Goal: Task Accomplishment & Management: Manage account settings

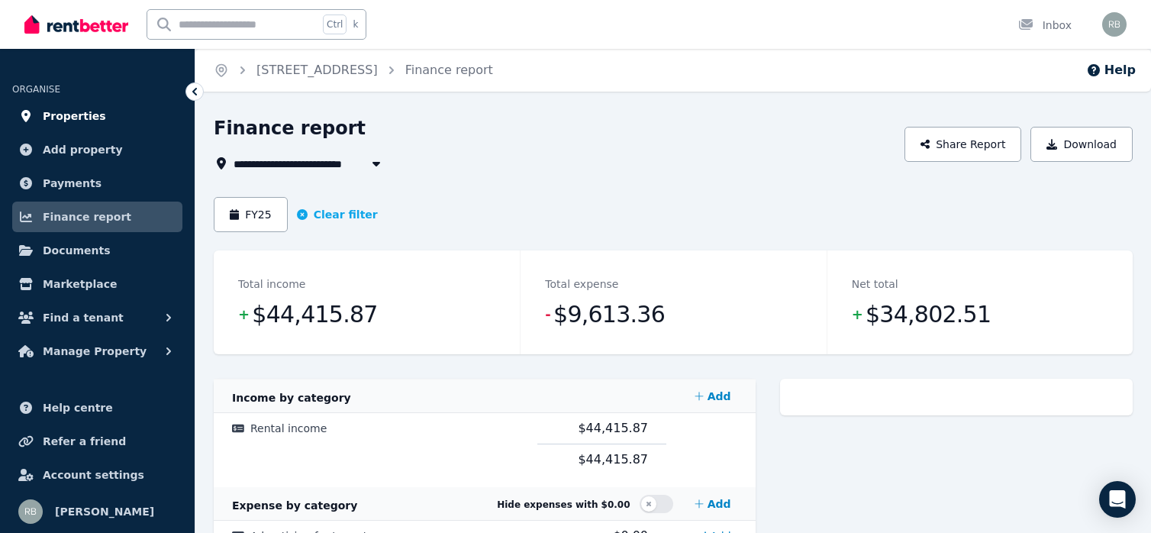
click at [82, 112] on span "Properties" at bounding box center [74, 116] width 63 height 18
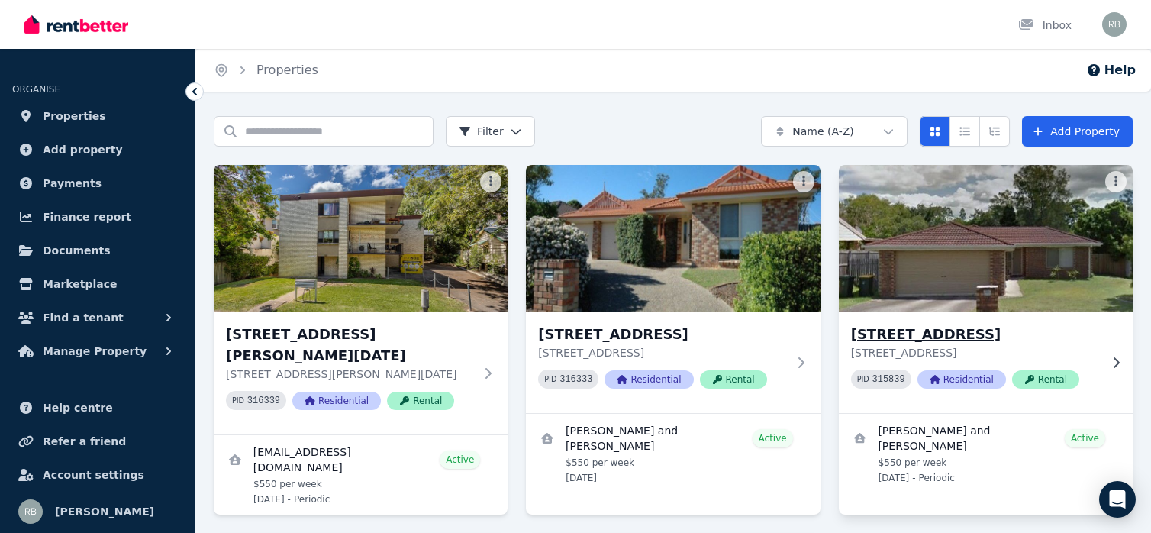
click at [966, 286] on img at bounding box center [985, 238] width 309 height 154
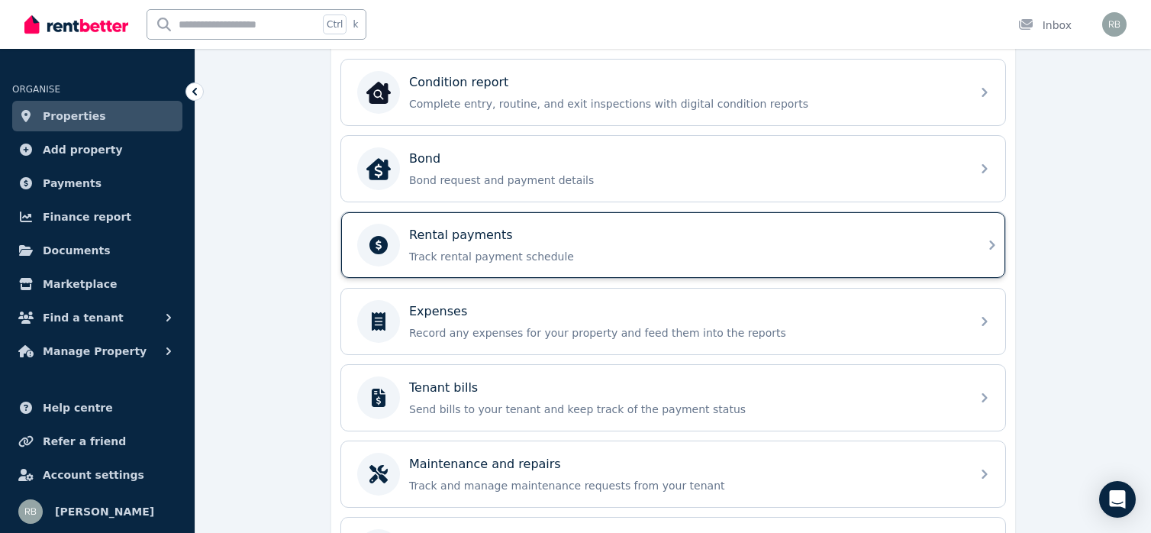
scroll to position [534, 0]
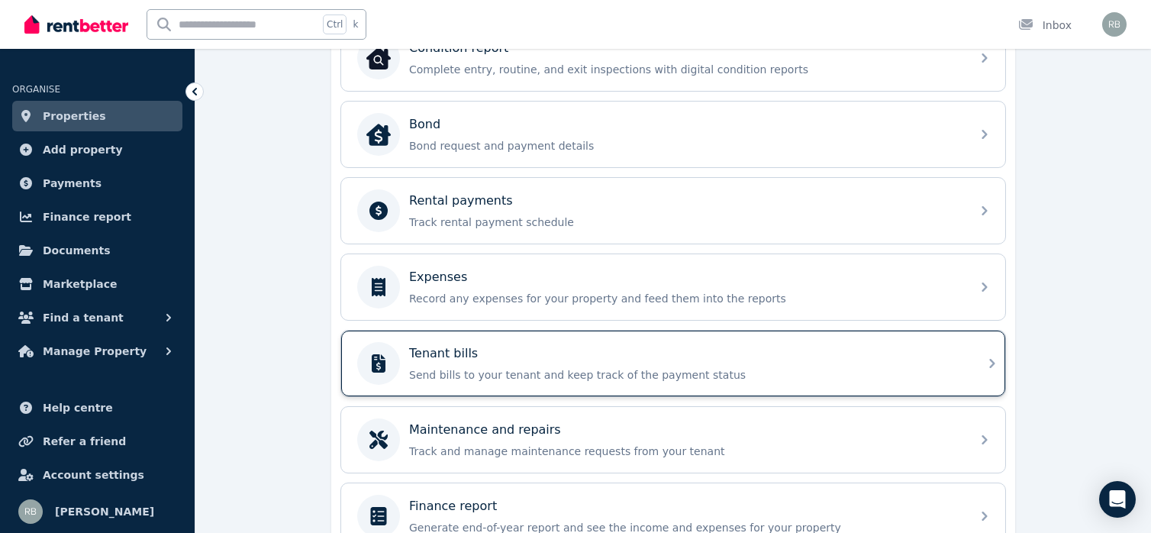
click at [508, 357] on div "Tenant bills" at bounding box center [685, 353] width 553 height 18
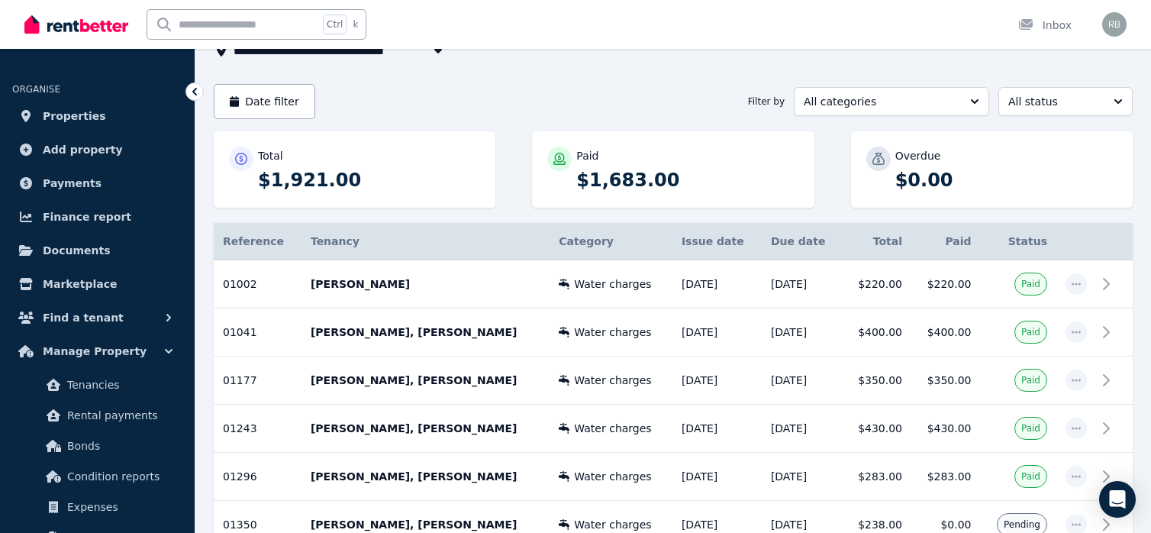
scroll to position [208, 0]
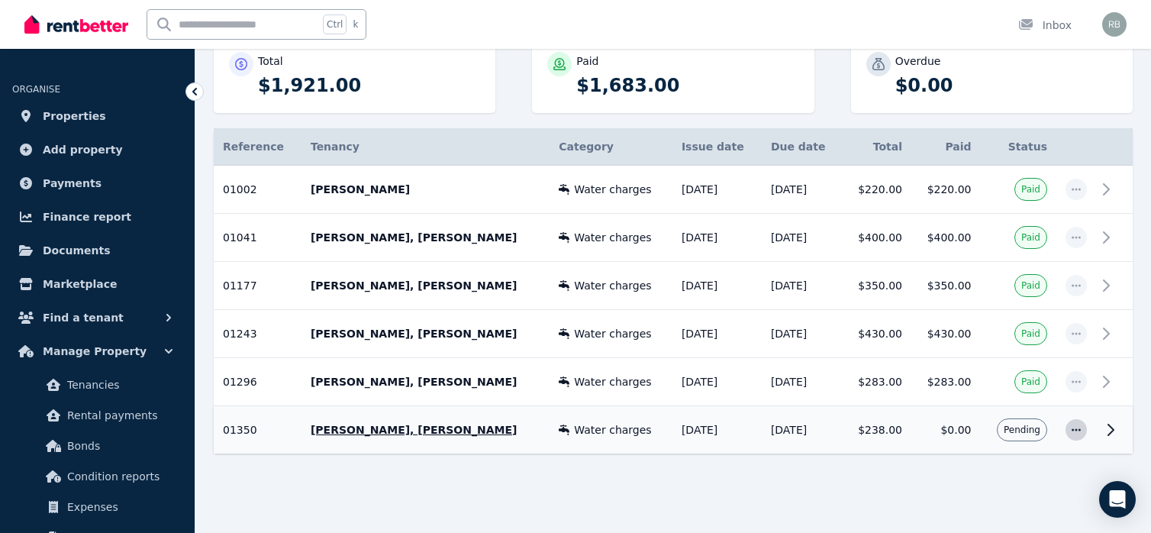
click at [1069, 424] on span "button" at bounding box center [1076, 429] width 21 height 21
click at [1027, 497] on span "Mark as paid" at bounding box center [1026, 501] width 98 height 18
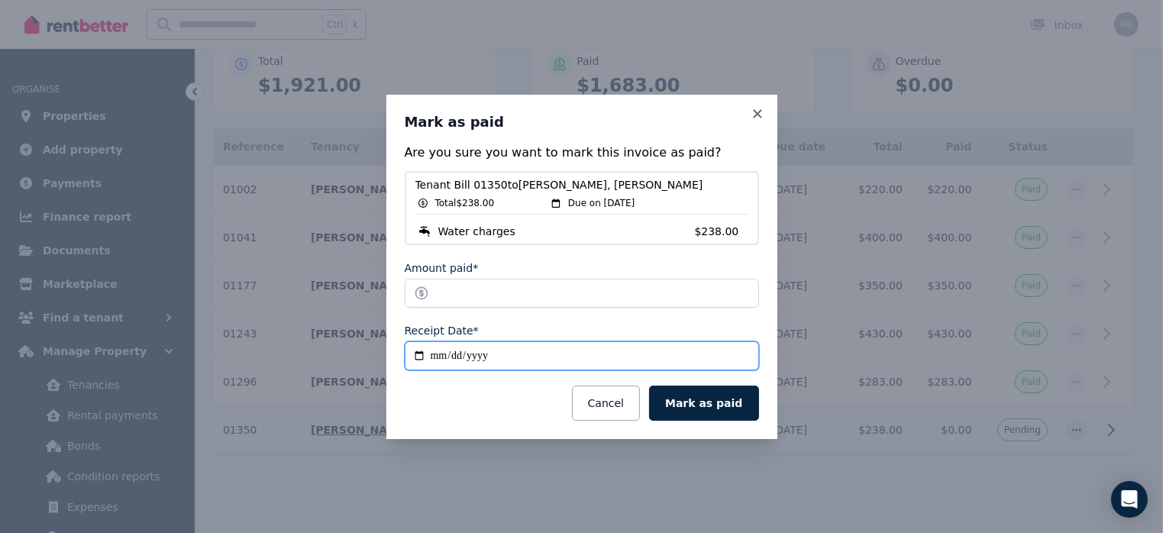
click at [415, 357] on input "**********" at bounding box center [582, 355] width 354 height 29
type input "**********"
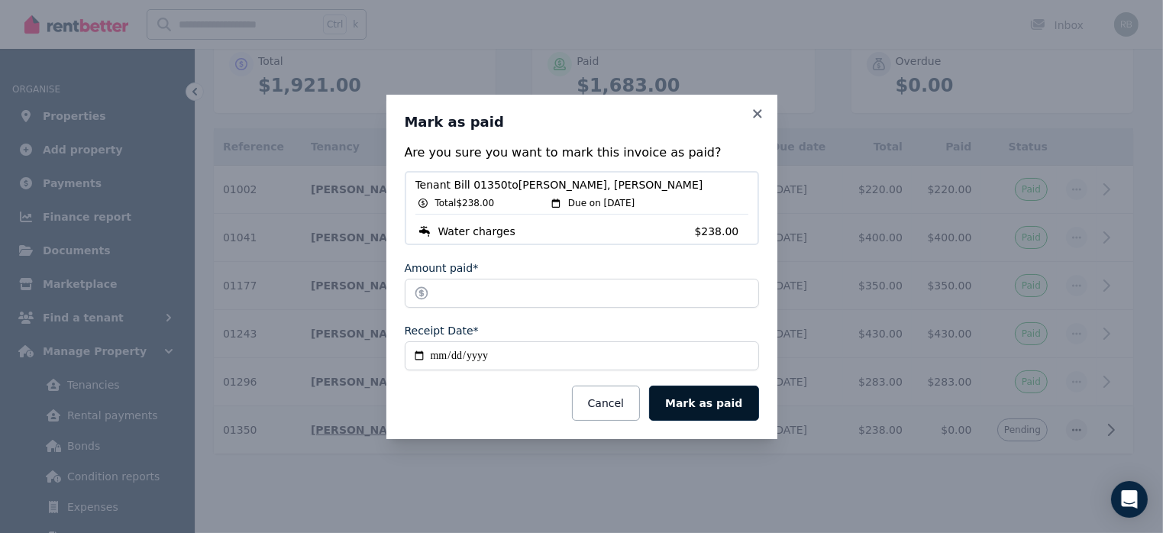
click at [699, 405] on button "Mark as paid" at bounding box center [703, 403] width 109 height 35
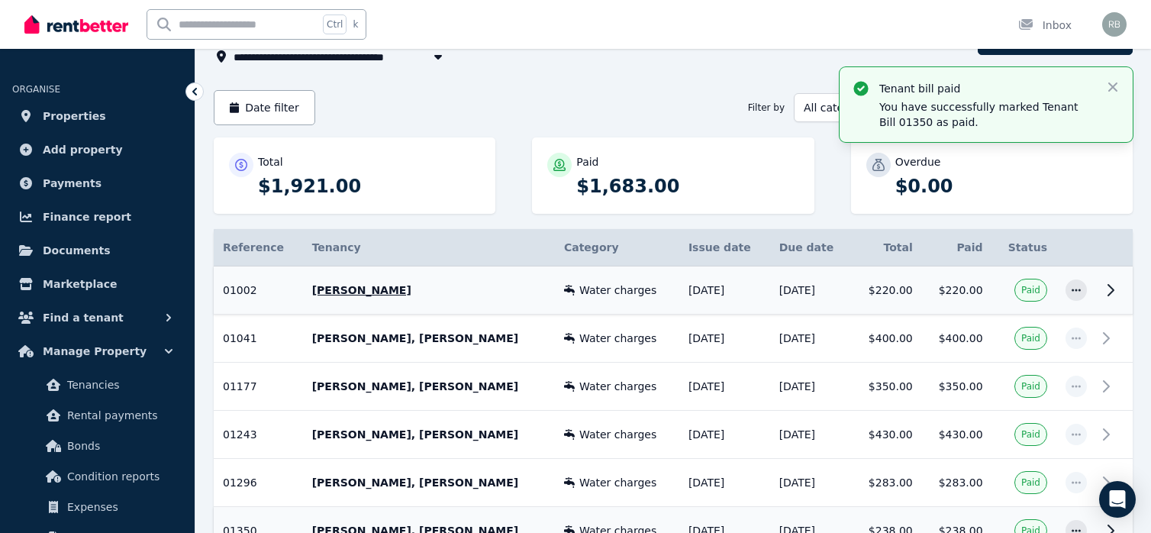
scroll to position [0, 0]
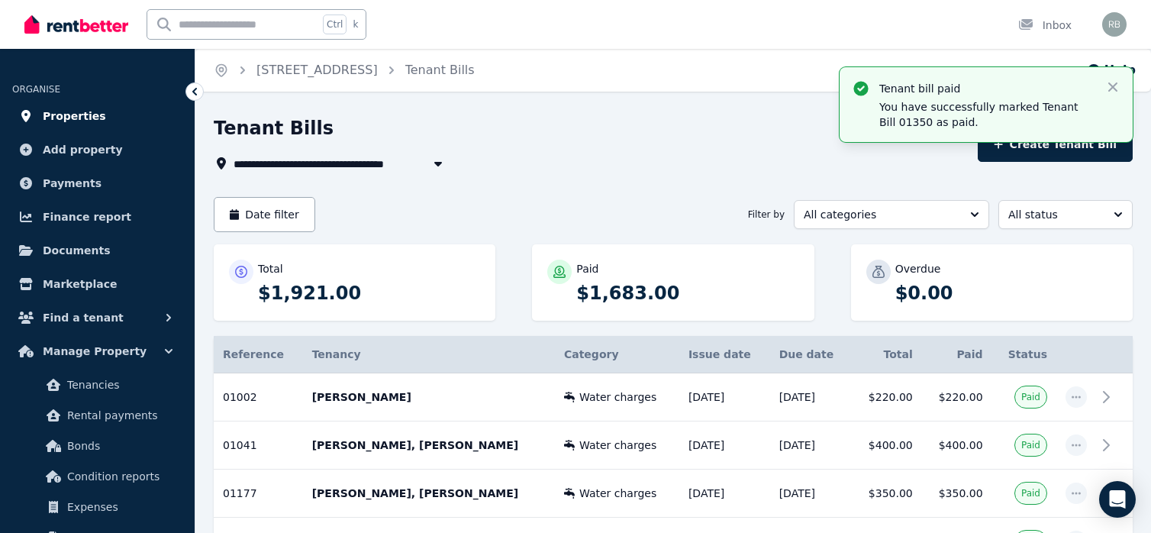
click at [73, 112] on span "Properties" at bounding box center [74, 116] width 63 height 18
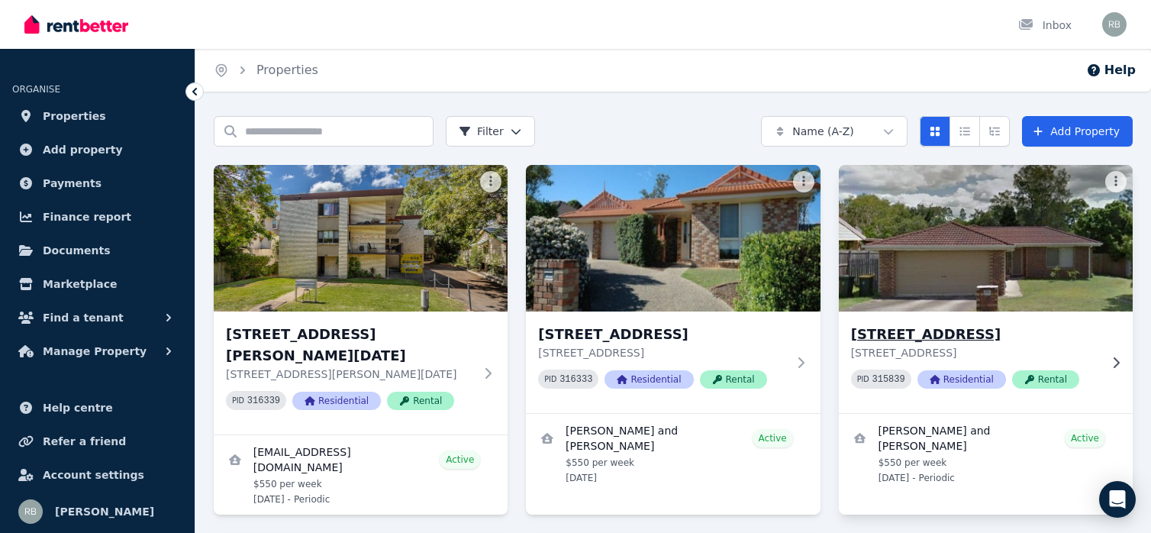
click at [973, 250] on img at bounding box center [985, 238] width 309 height 154
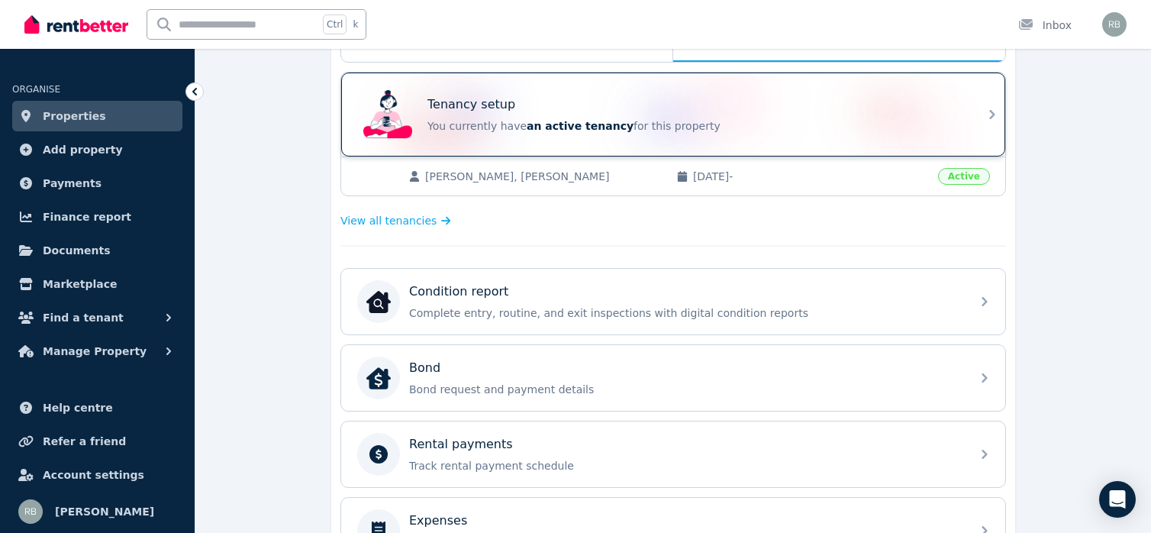
scroll to position [382, 0]
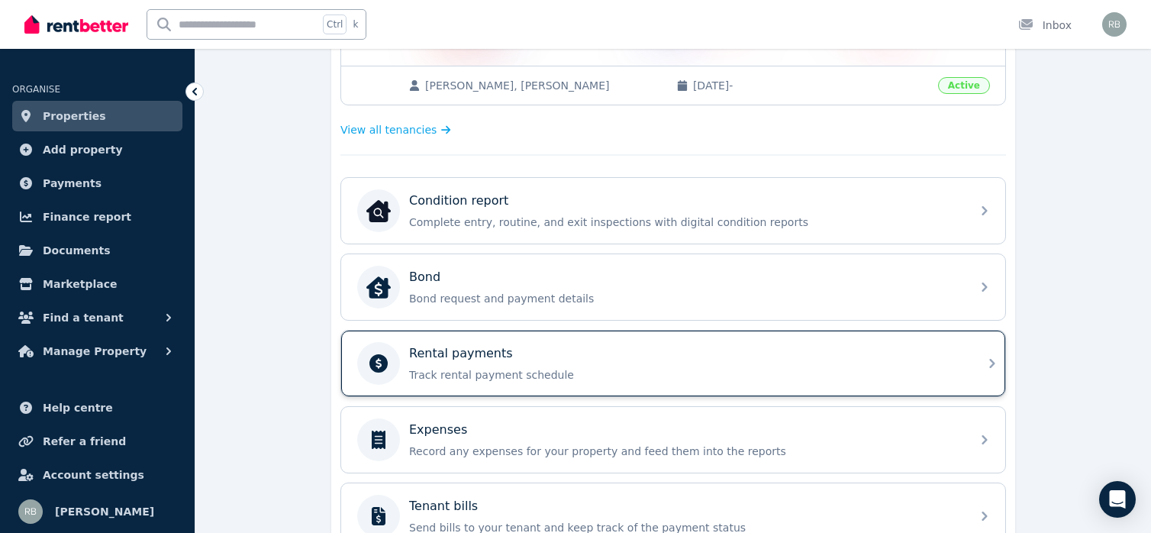
click at [476, 357] on p "Rental payments" at bounding box center [461, 353] width 104 height 18
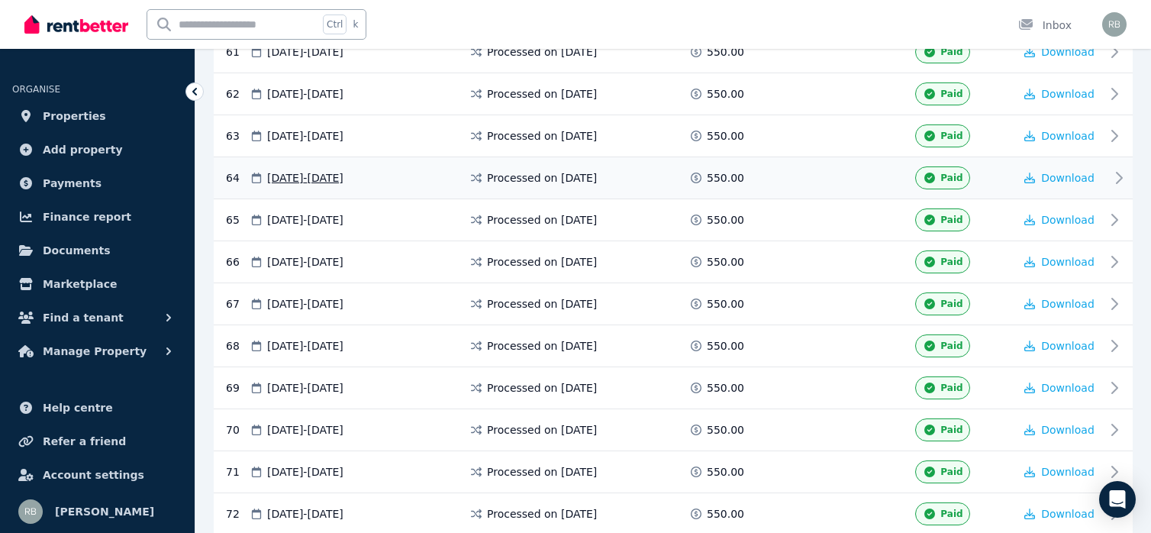
scroll to position [2956, 0]
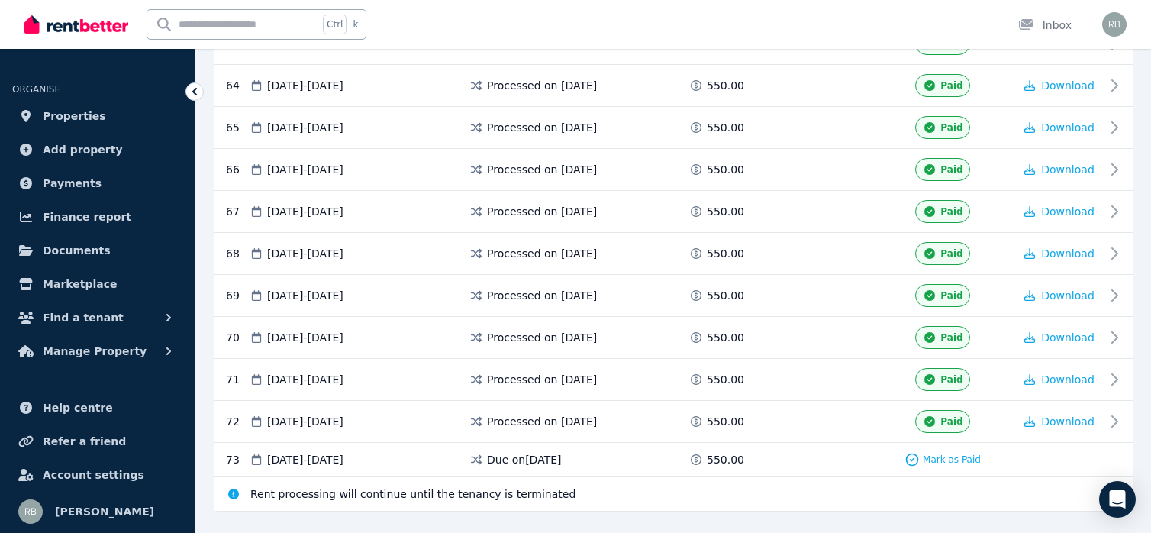
click at [935, 453] on span "Mark as Paid" at bounding box center [952, 459] width 58 height 12
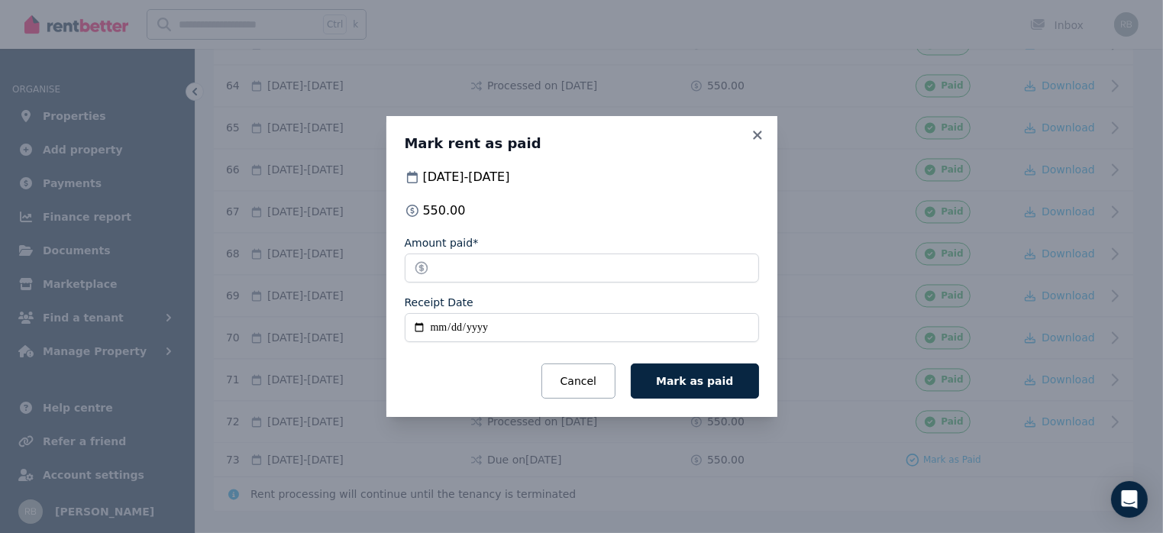
click at [421, 329] on input "Receipt Date" at bounding box center [582, 327] width 354 height 29
type input "**********"
click at [685, 381] on span "Mark as paid" at bounding box center [694, 381] width 77 height 12
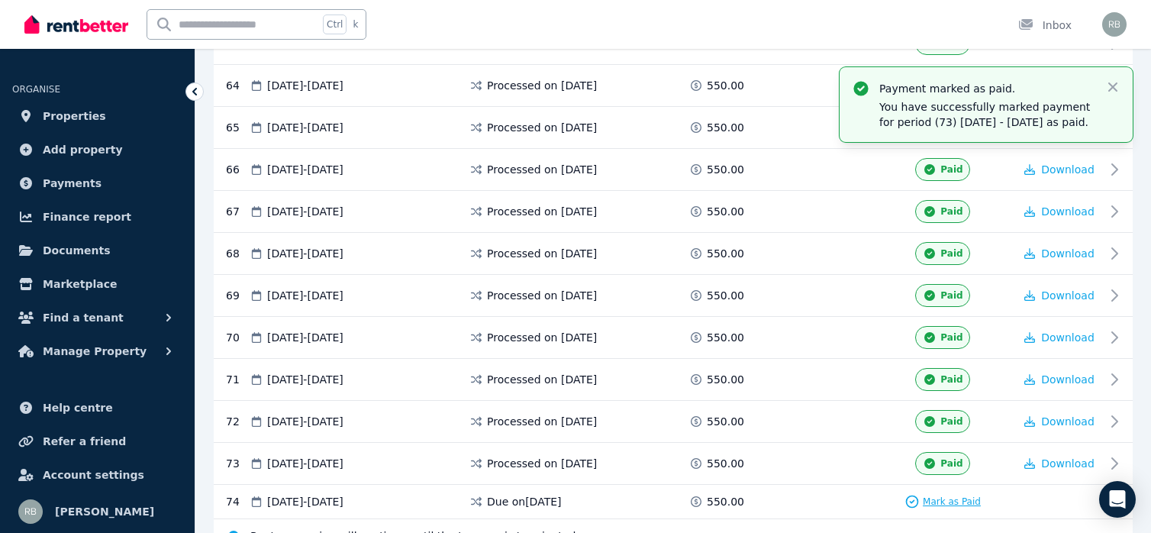
click at [934, 495] on span "Mark as Paid" at bounding box center [952, 501] width 58 height 12
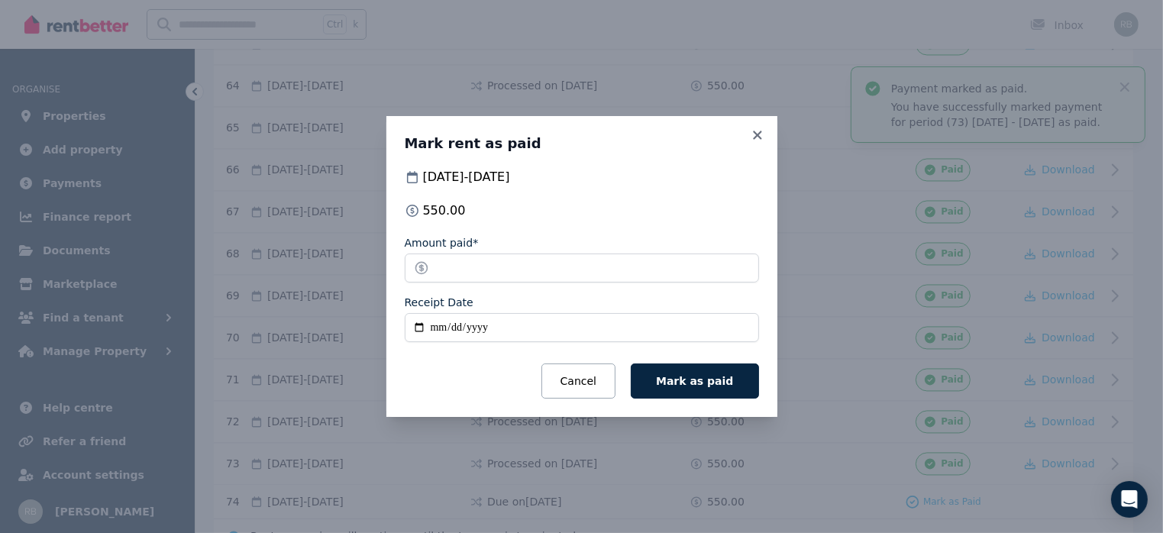
click at [417, 328] on input "Receipt Date" at bounding box center [582, 327] width 354 height 29
type input "**********"
click at [673, 379] on span "Mark as paid" at bounding box center [694, 381] width 77 height 12
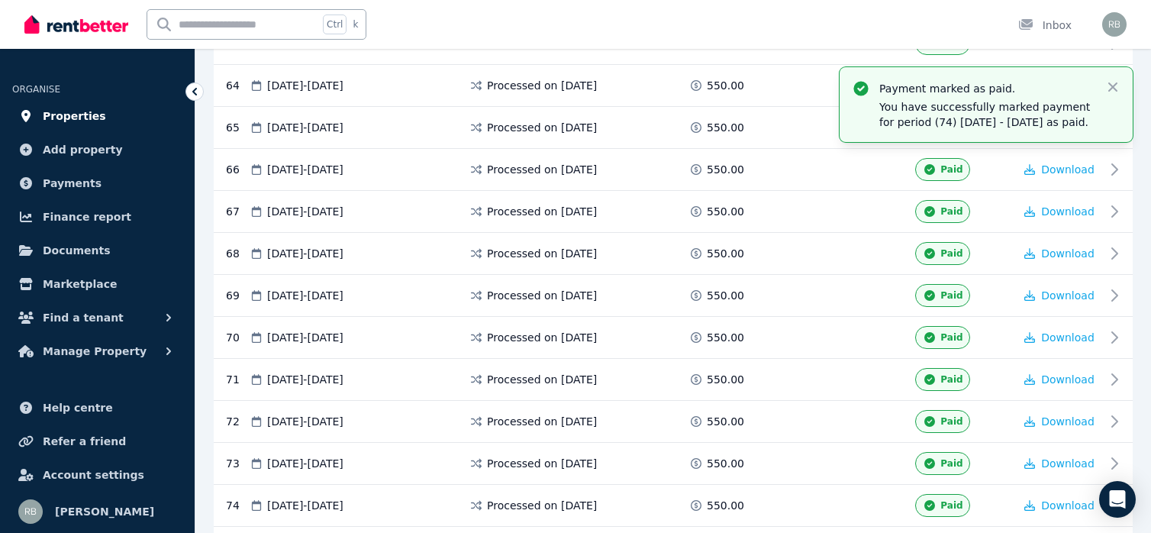
click at [67, 115] on span "Properties" at bounding box center [74, 116] width 63 height 18
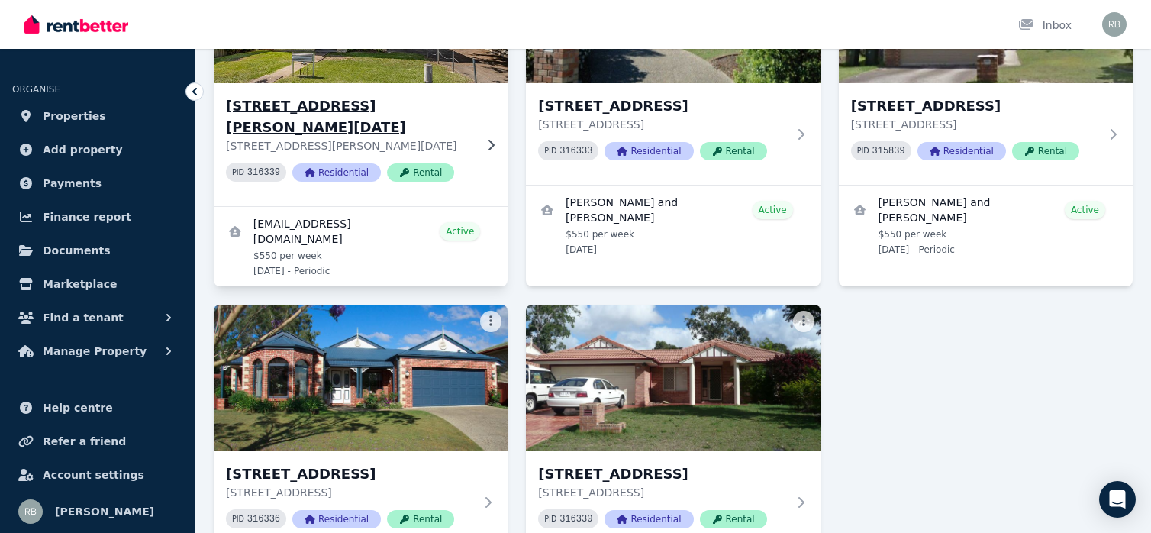
scroll to position [229, 0]
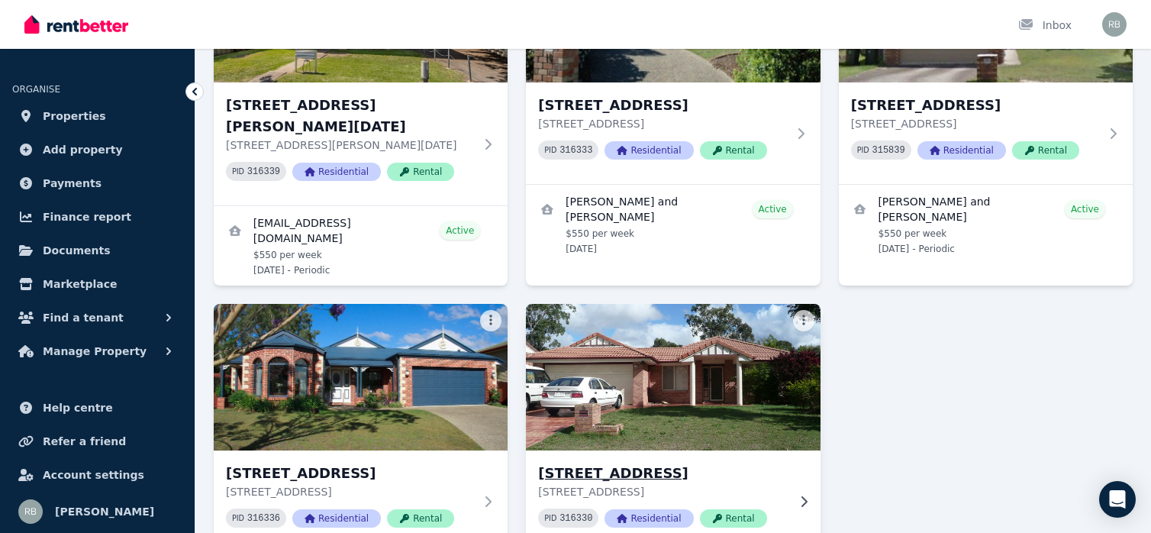
click at [638, 350] on img at bounding box center [673, 377] width 309 height 154
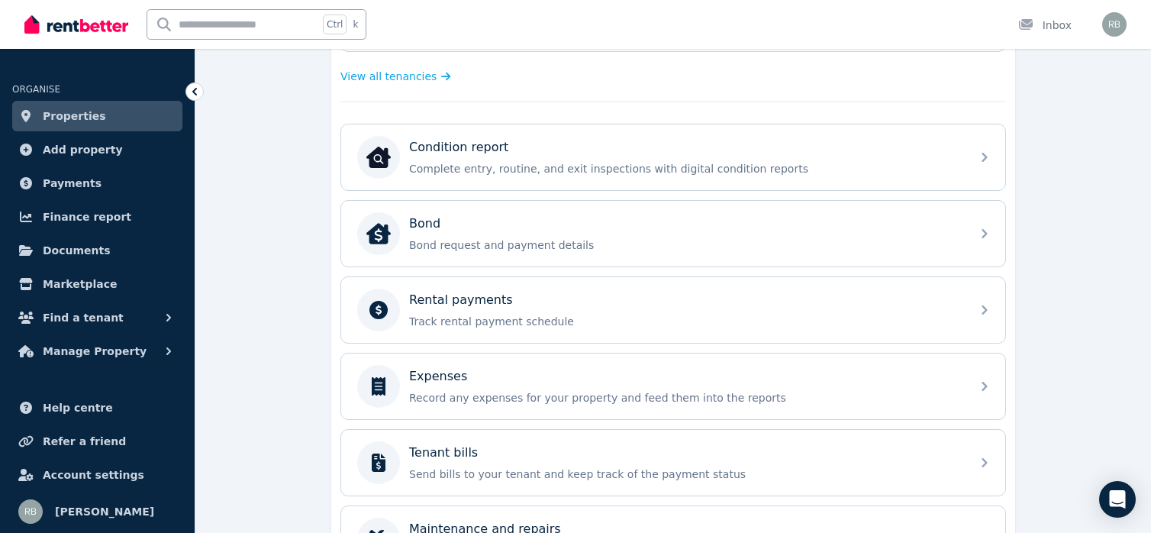
scroll to position [458, 0]
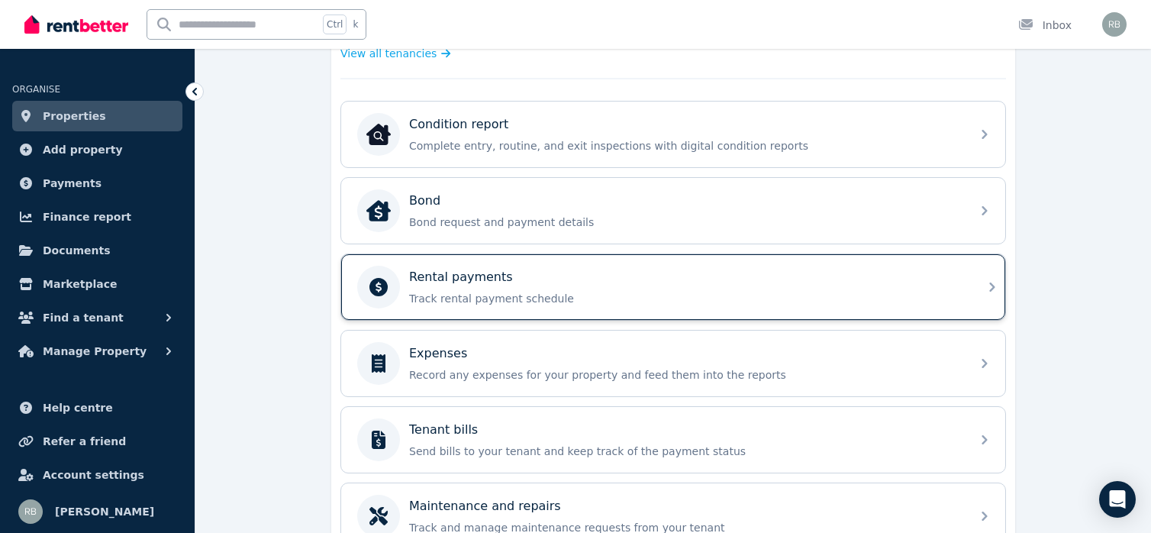
click at [447, 280] on p "Rental payments" at bounding box center [461, 277] width 104 height 18
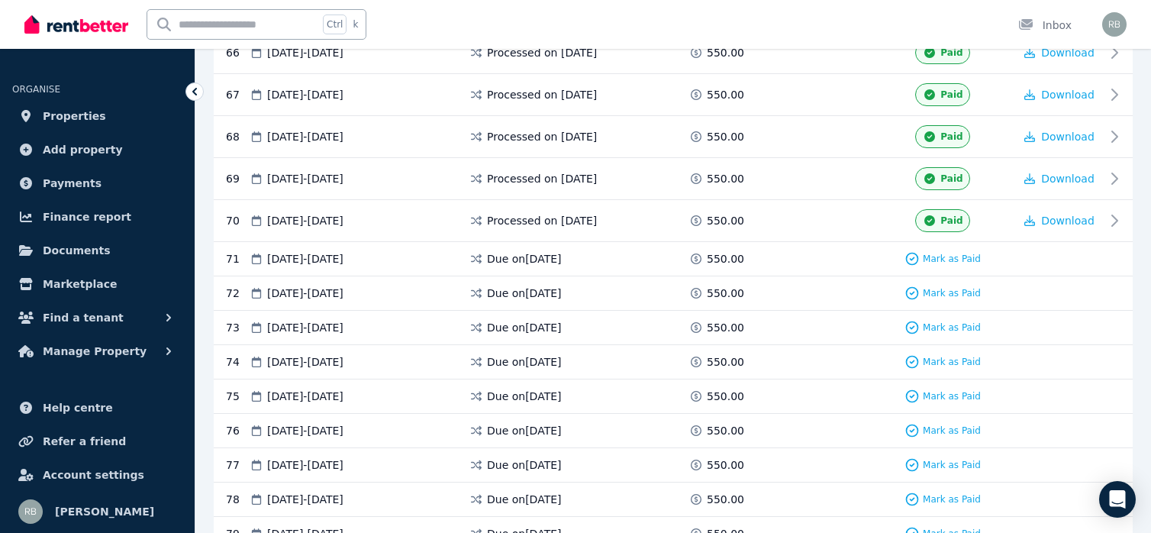
scroll to position [2901, 0]
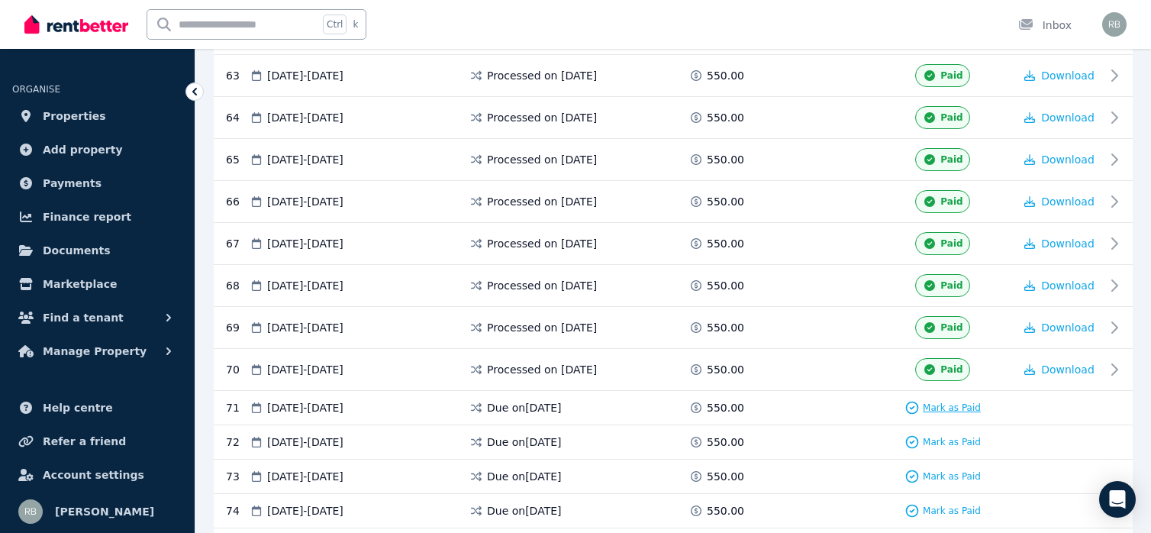
click at [938, 402] on span "Mark as Paid" at bounding box center [952, 408] width 58 height 12
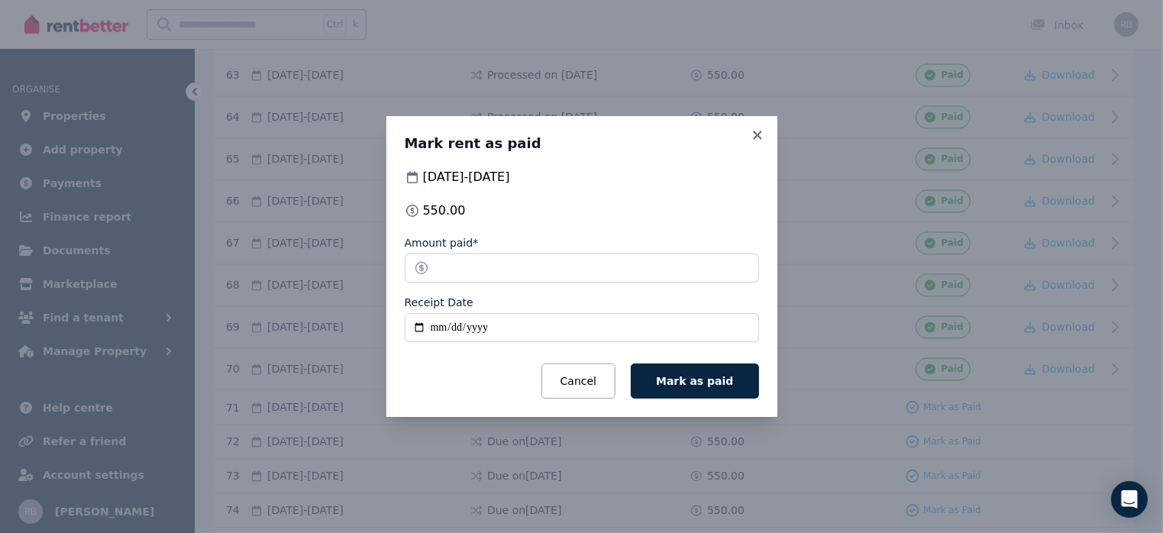
click at [421, 329] on input "Receipt Date" at bounding box center [582, 327] width 354 height 29
type input "**********"
click at [718, 383] on span "Mark as paid" at bounding box center [694, 381] width 77 height 12
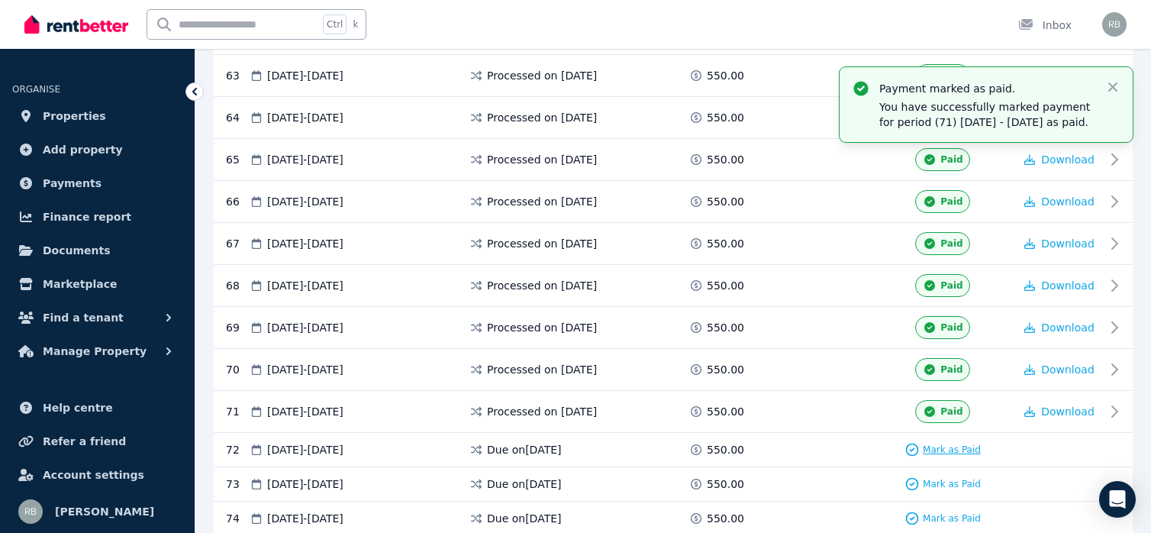
click at [951, 444] on span "Mark as Paid" at bounding box center [952, 450] width 58 height 12
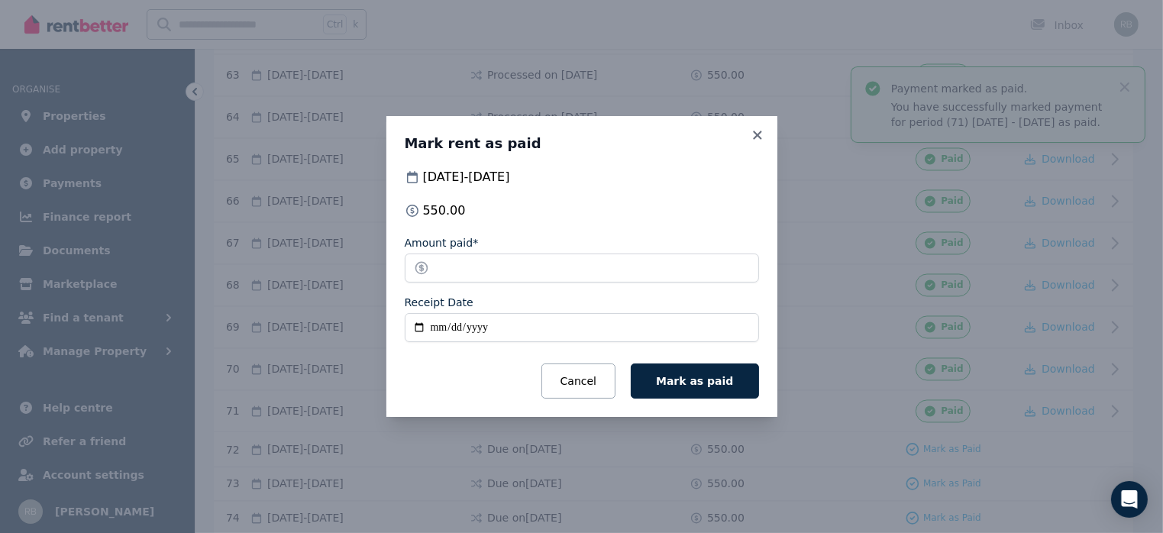
click at [417, 329] on input "Receipt Date" at bounding box center [582, 327] width 354 height 29
type input "**********"
click at [689, 381] on span "Mark as paid" at bounding box center [694, 381] width 77 height 12
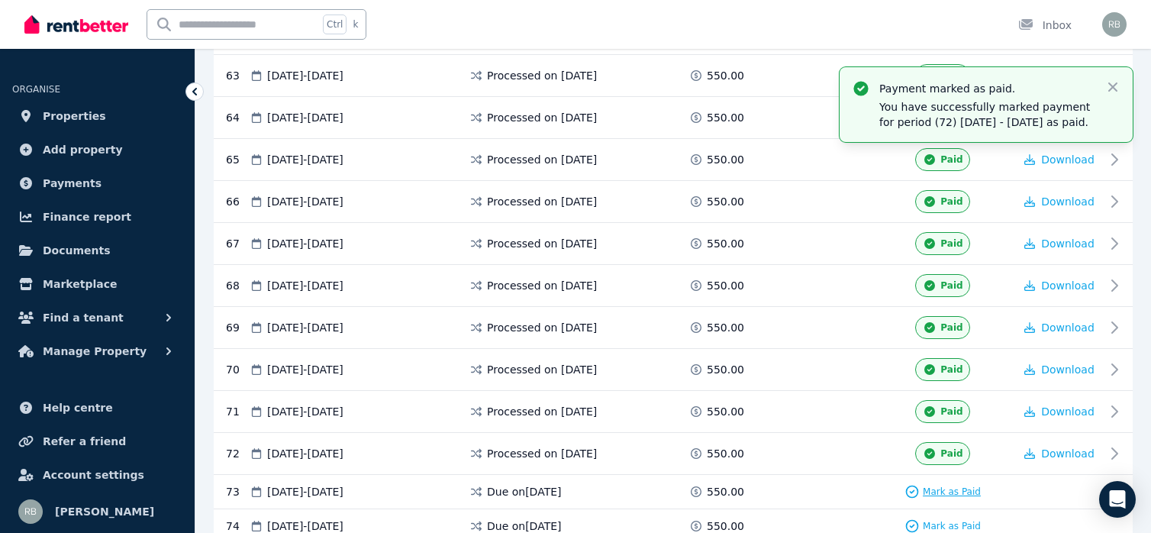
click at [928, 486] on span "Mark as Paid" at bounding box center [952, 492] width 58 height 12
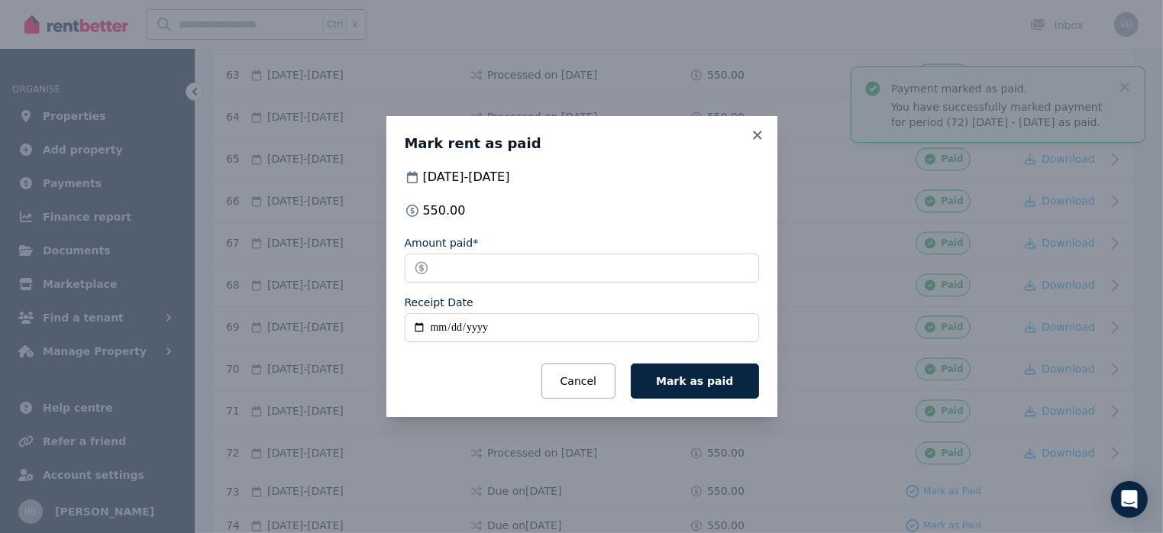
click at [424, 324] on input "Receipt Date" at bounding box center [582, 327] width 354 height 29
type input "**********"
click at [696, 382] on span "Mark as paid" at bounding box center [694, 381] width 77 height 12
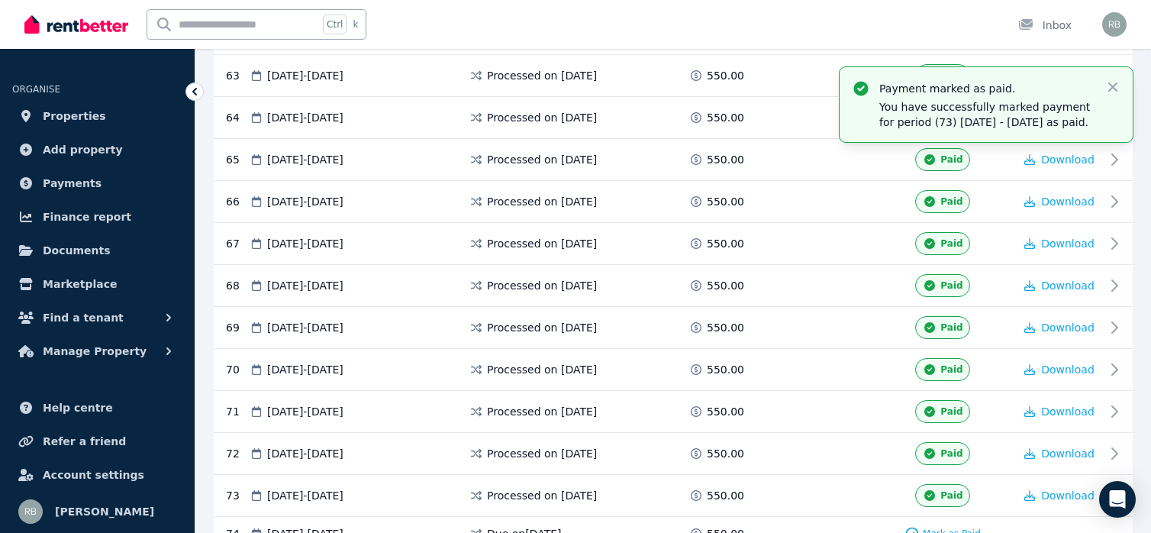
click at [927, 528] on span "Mark as Paid" at bounding box center [952, 534] width 58 height 12
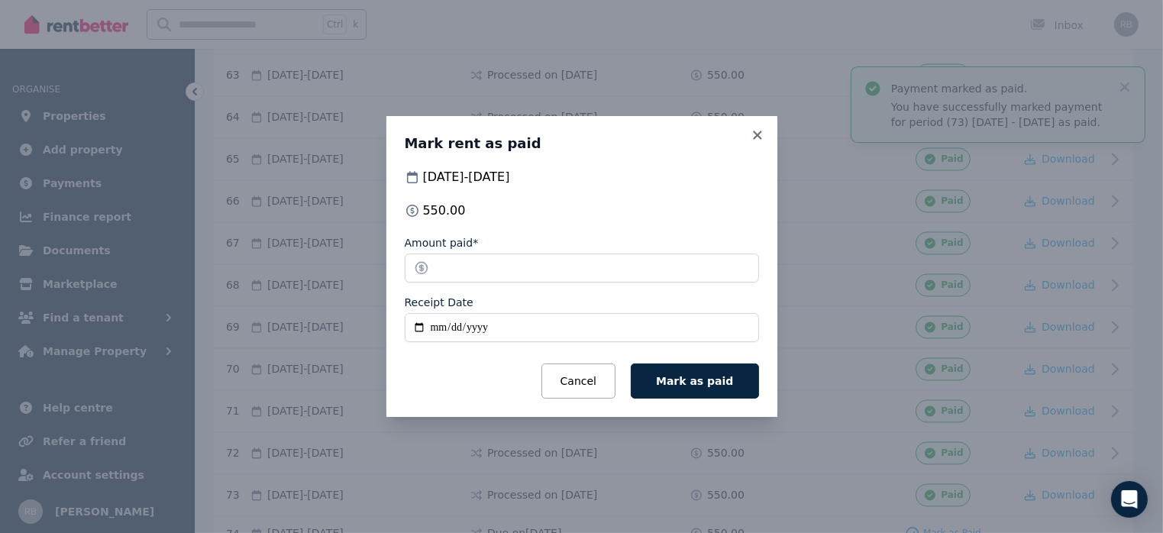
click at [421, 329] on input "Receipt Date" at bounding box center [582, 327] width 354 height 29
type input "**********"
click at [694, 375] on span "Mark as paid" at bounding box center [694, 381] width 77 height 12
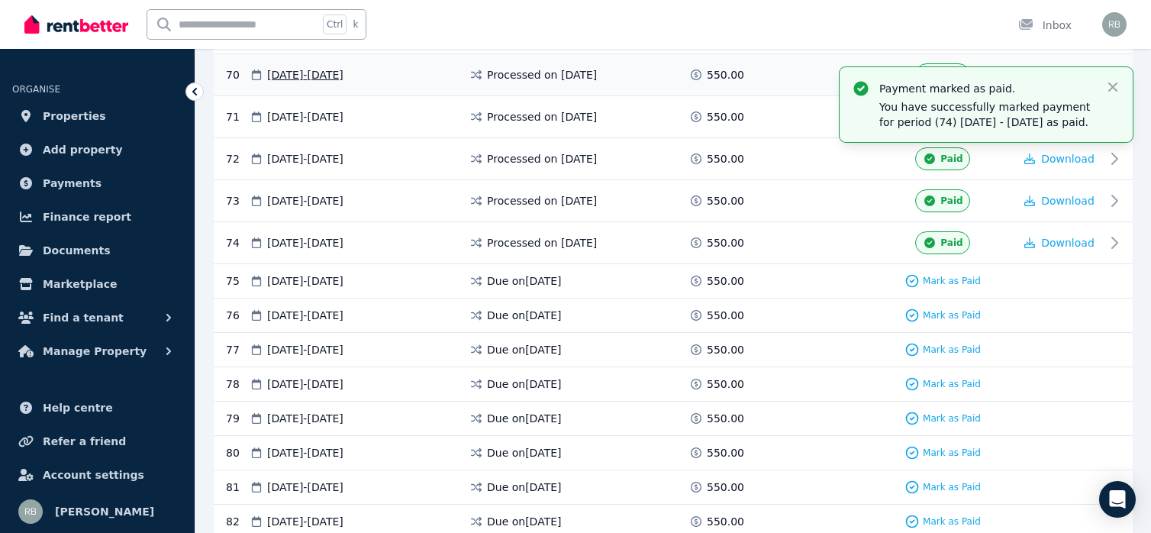
scroll to position [3130, 0]
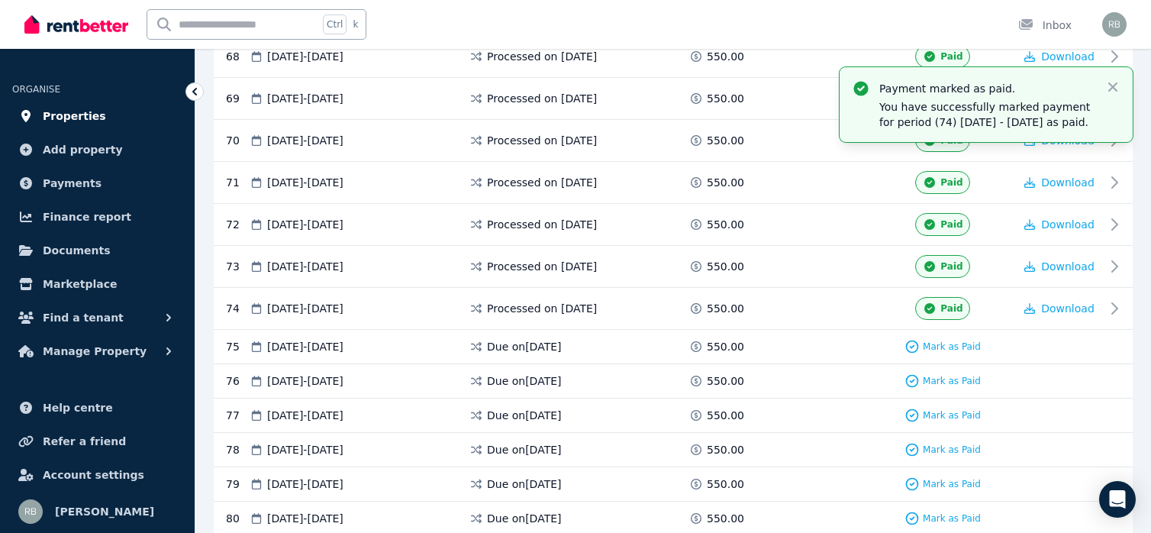
click at [79, 116] on span "Properties" at bounding box center [74, 116] width 63 height 18
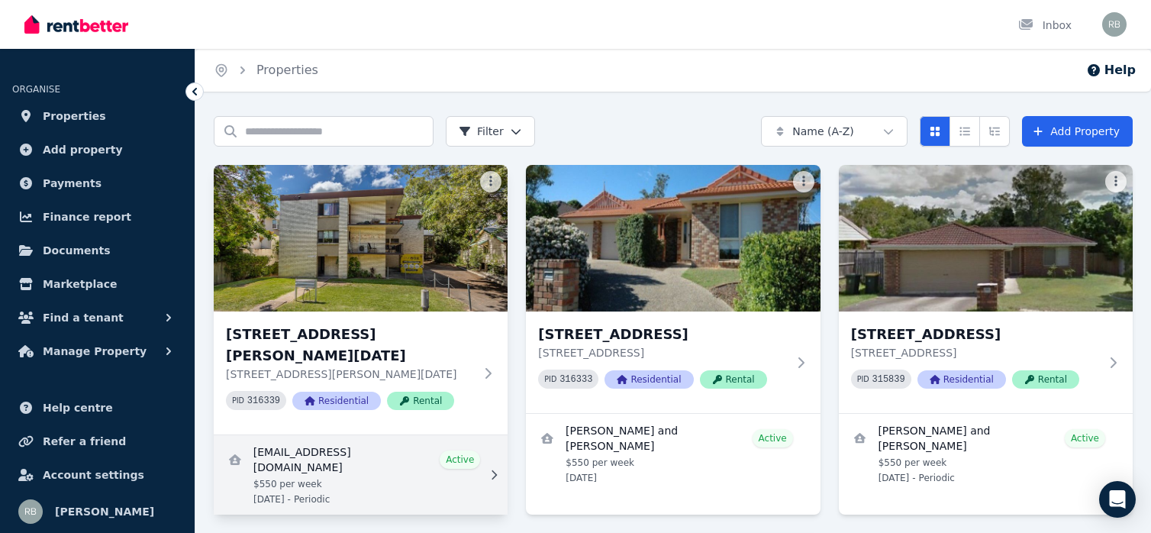
click at [461, 435] on link "View details for ran_va@yahoo.es" at bounding box center [361, 474] width 294 height 79
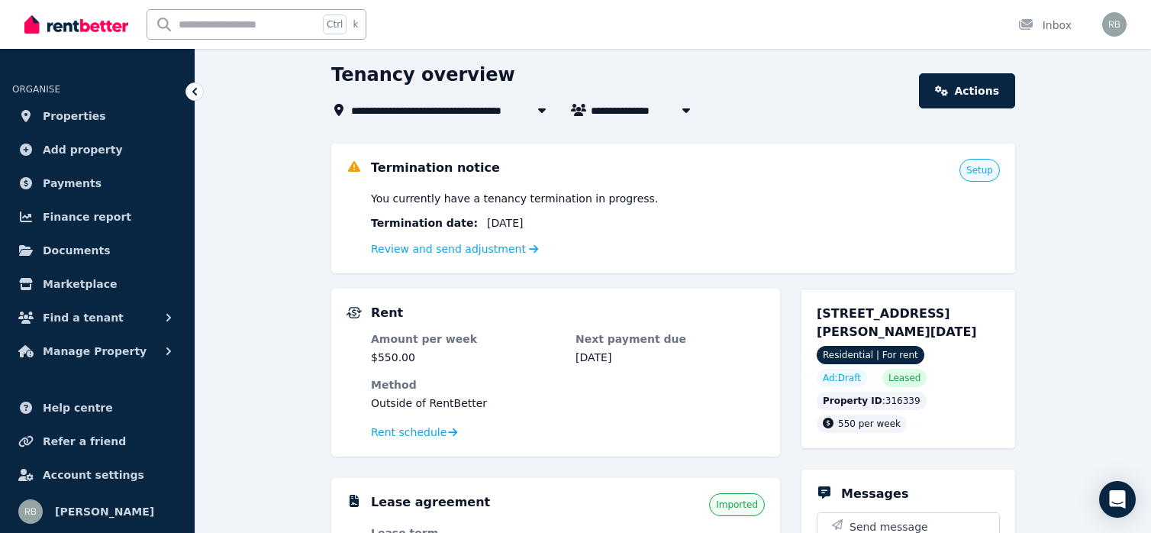
scroll to position [76, 0]
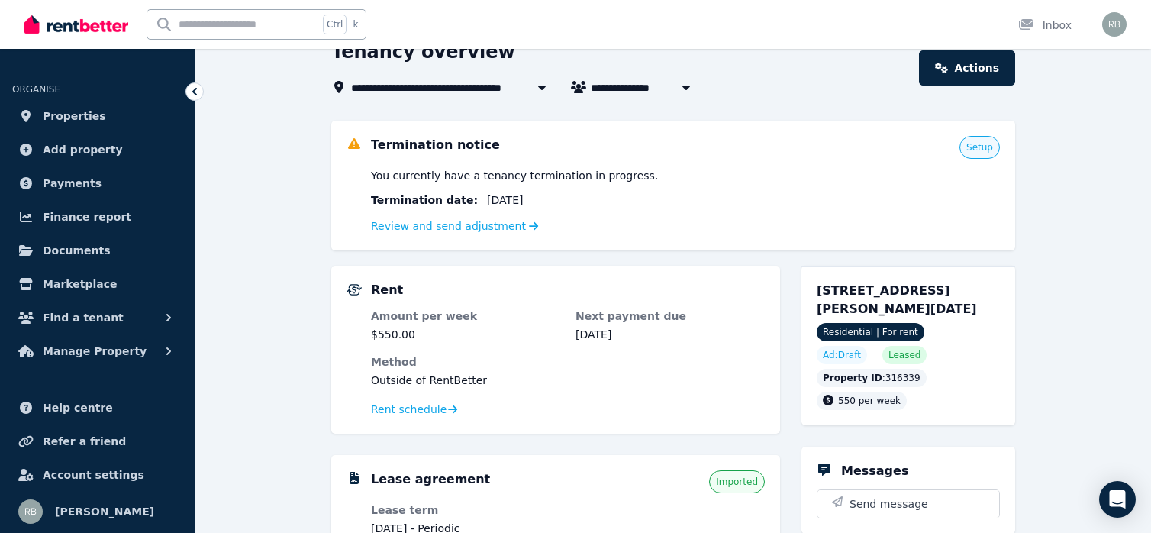
click at [973, 150] on span "Setup" at bounding box center [980, 147] width 27 height 12
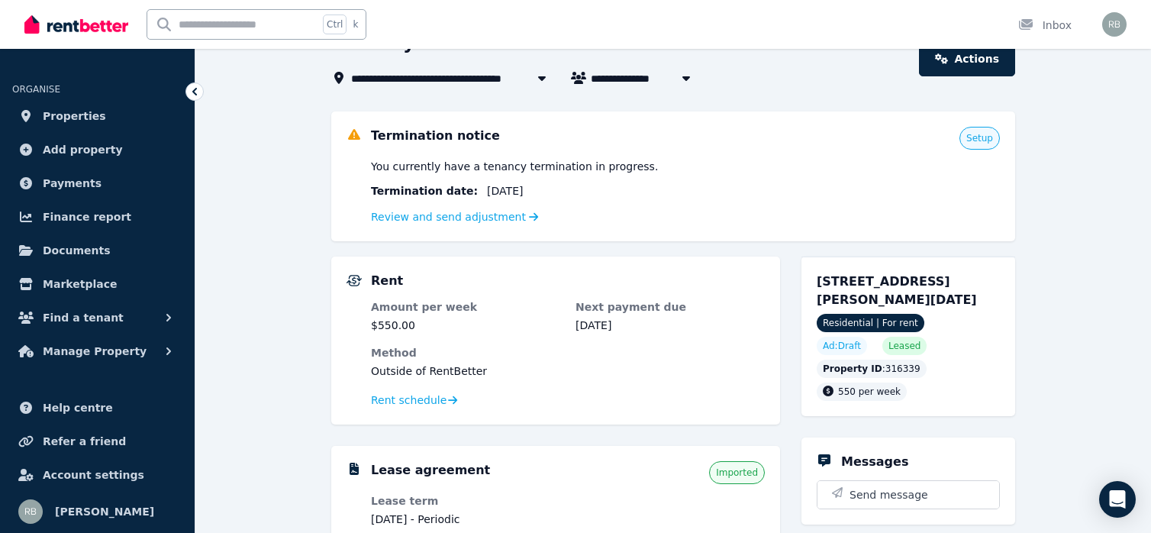
scroll to position [67, 0]
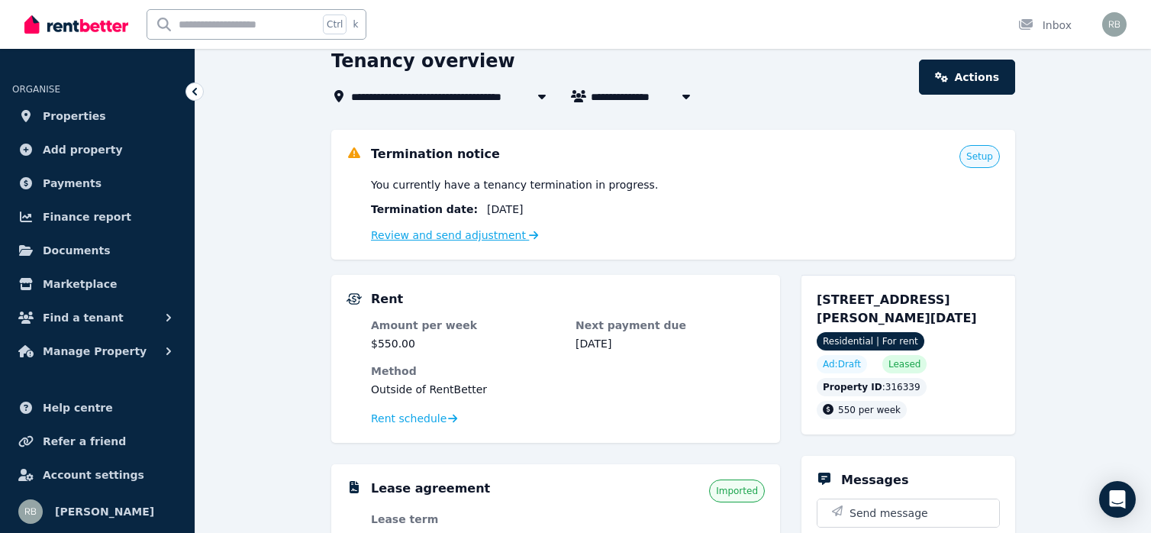
click at [473, 236] on link "Review and send adjustment" at bounding box center [455, 235] width 168 height 12
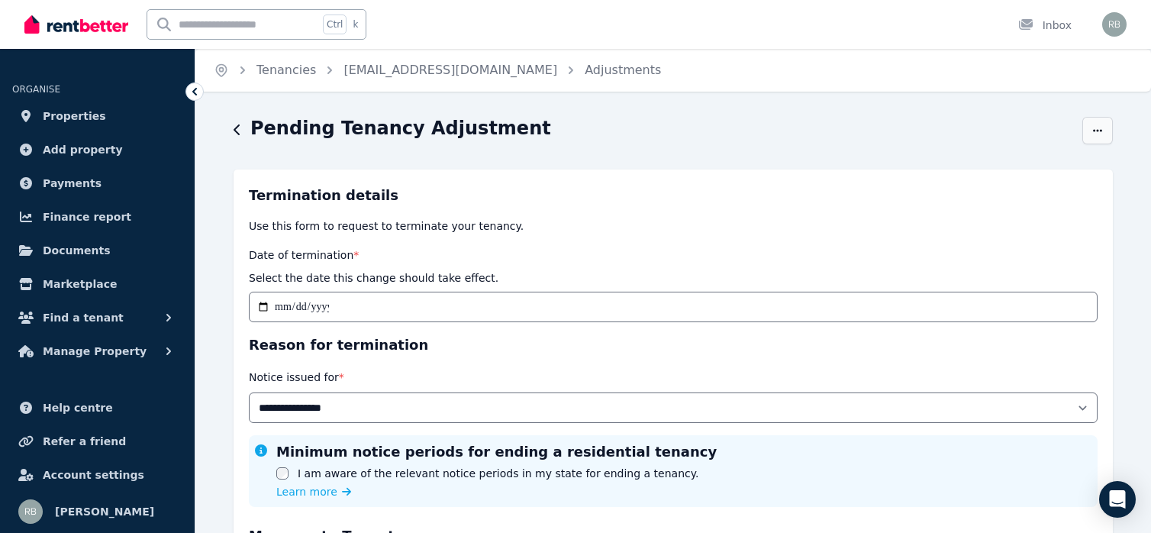
click at [1096, 132] on icon "button" at bounding box center [1098, 130] width 12 height 11
click at [852, 149] on div "**********" at bounding box center [673, 414] width 879 height 596
click at [73, 112] on span "Properties" at bounding box center [74, 116] width 63 height 18
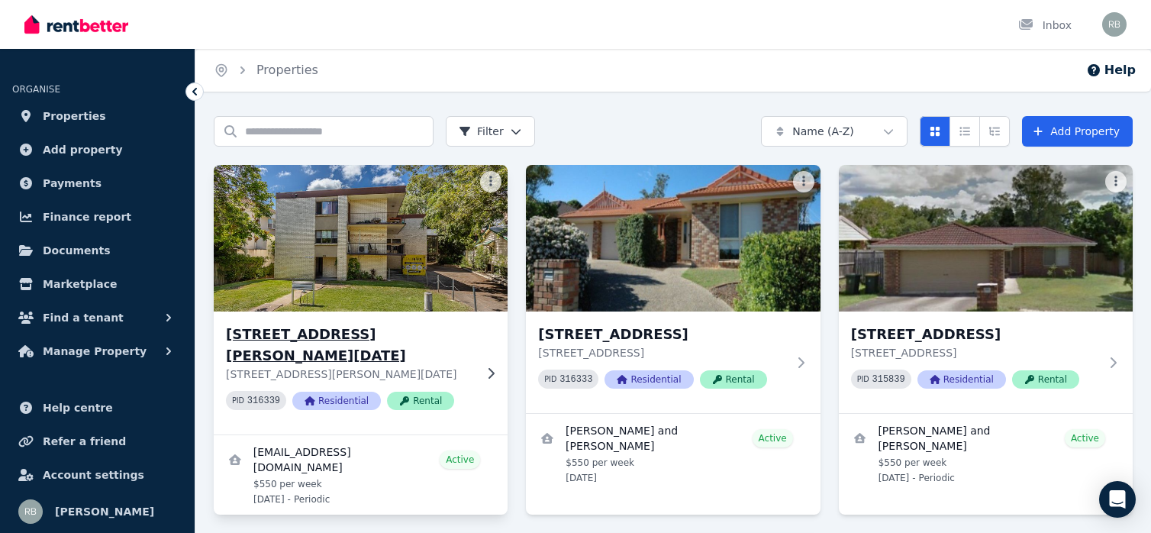
click at [354, 207] on img at bounding box center [360, 238] width 309 height 154
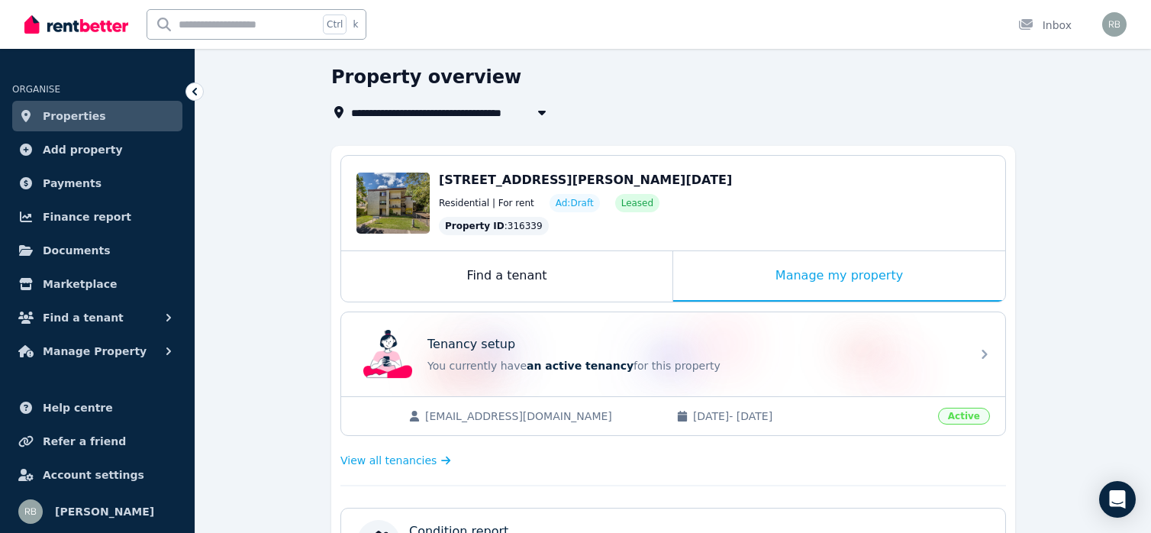
scroll to position [78, 0]
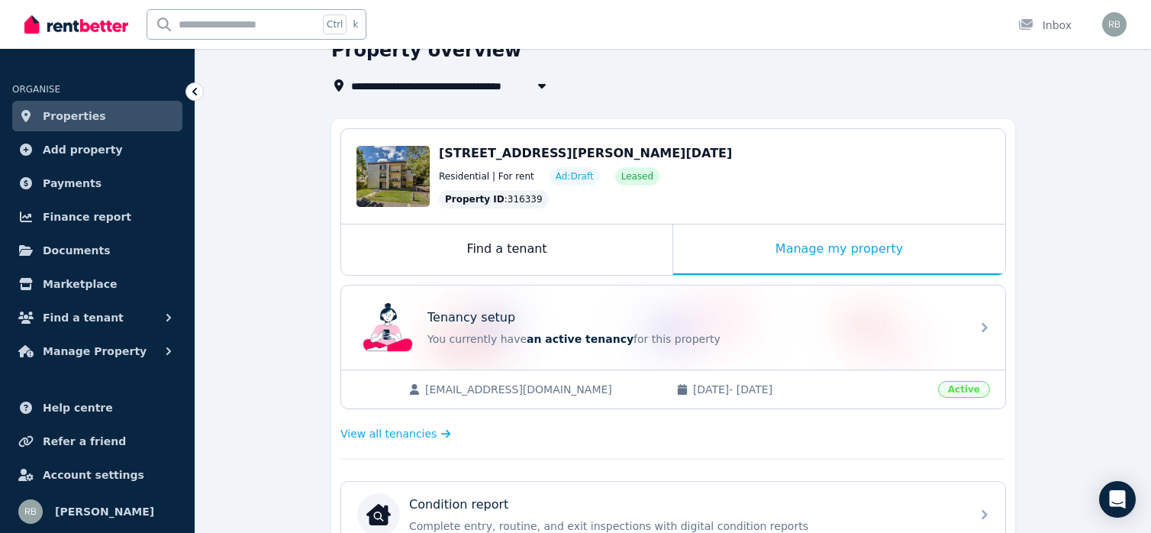
click at [958, 388] on span "Active" at bounding box center [964, 389] width 52 height 17
click at [406, 436] on span "View all tenancies" at bounding box center [388, 433] width 96 height 15
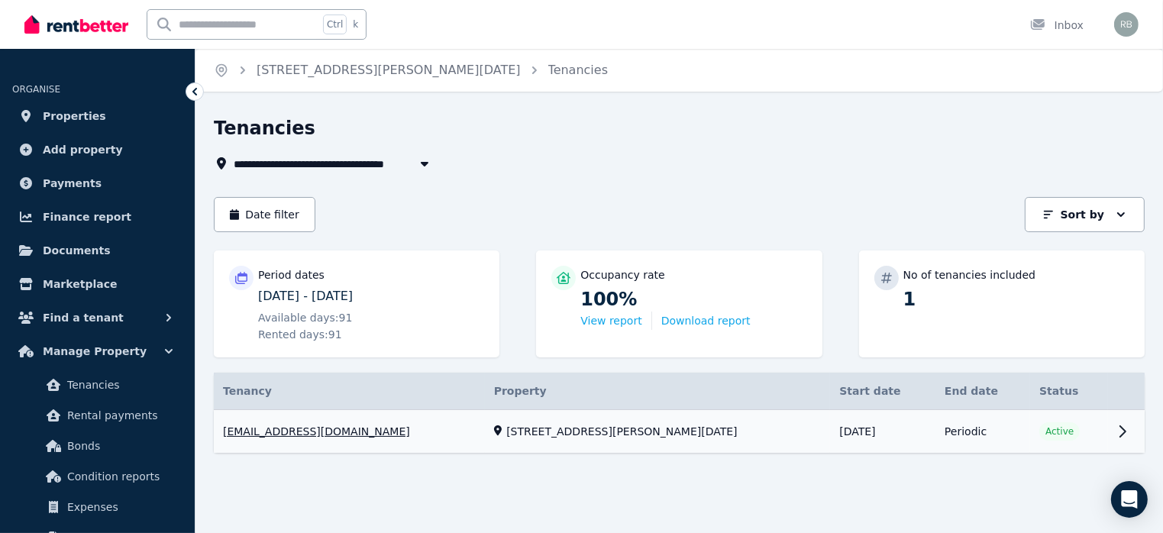
click at [1032, 431] on link "View property details" at bounding box center [679, 432] width 931 height 44
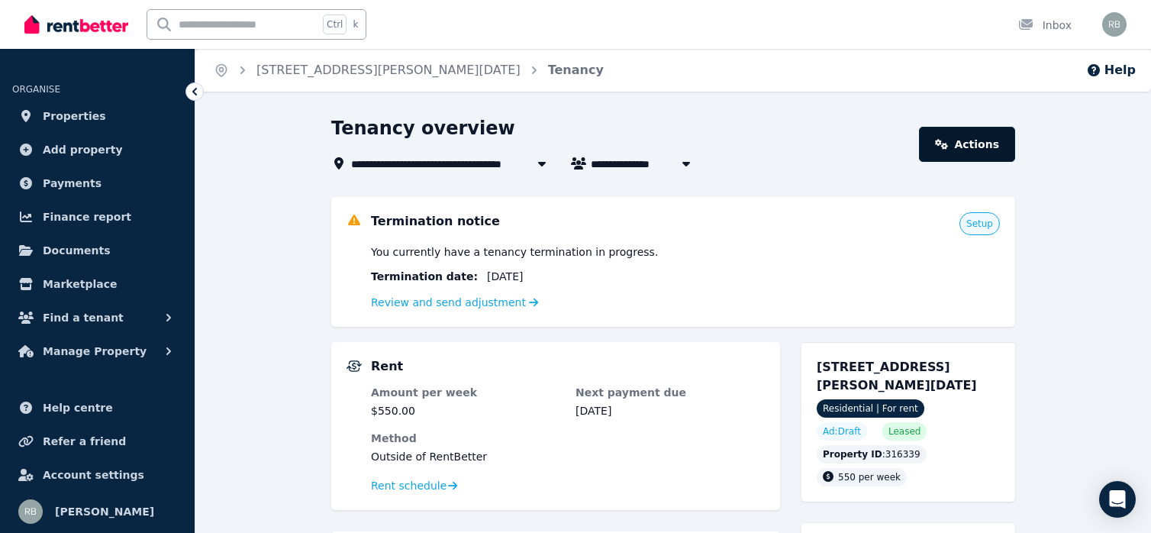
click at [983, 140] on link "Actions" at bounding box center [967, 144] width 96 height 35
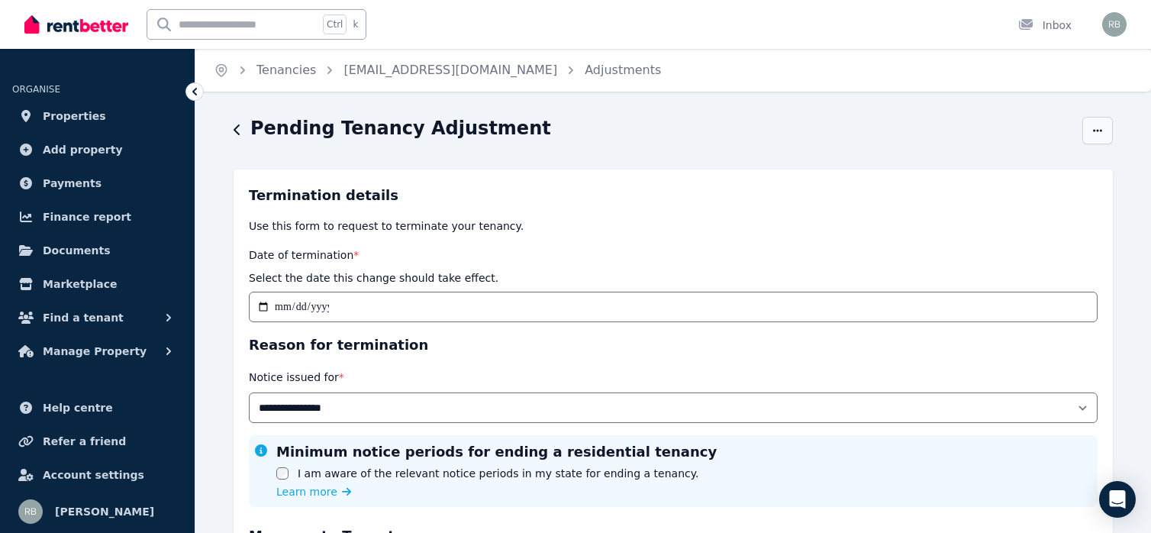
click at [1090, 132] on span "button" at bounding box center [1098, 130] width 31 height 27
click at [991, 118] on div "Pending Tenancy Adjustment" at bounding box center [654, 130] width 840 height 29
click at [79, 115] on span "Properties" at bounding box center [74, 116] width 63 height 18
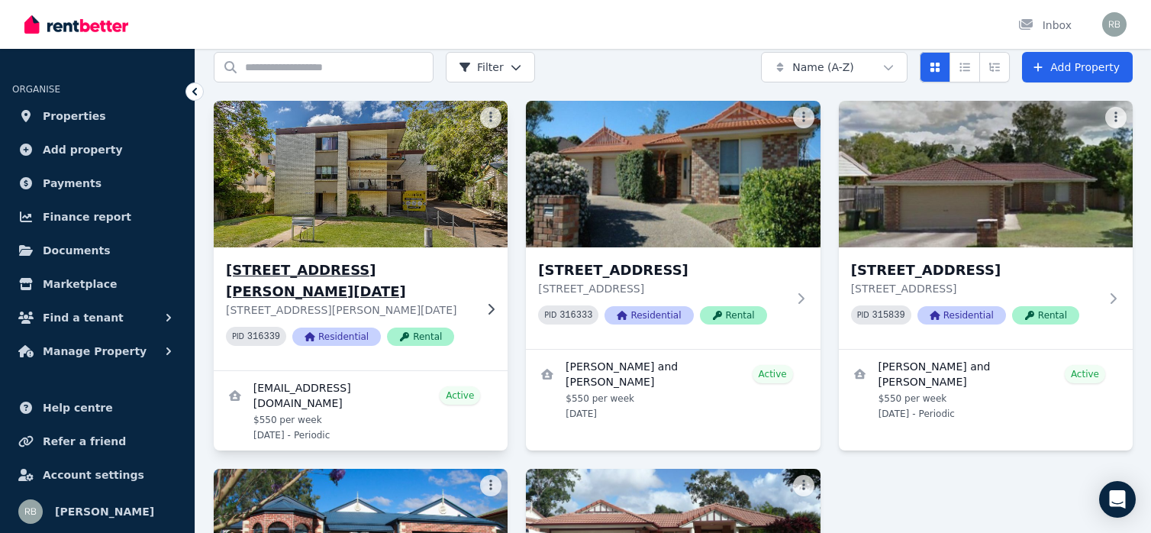
scroll to position [153, 0]
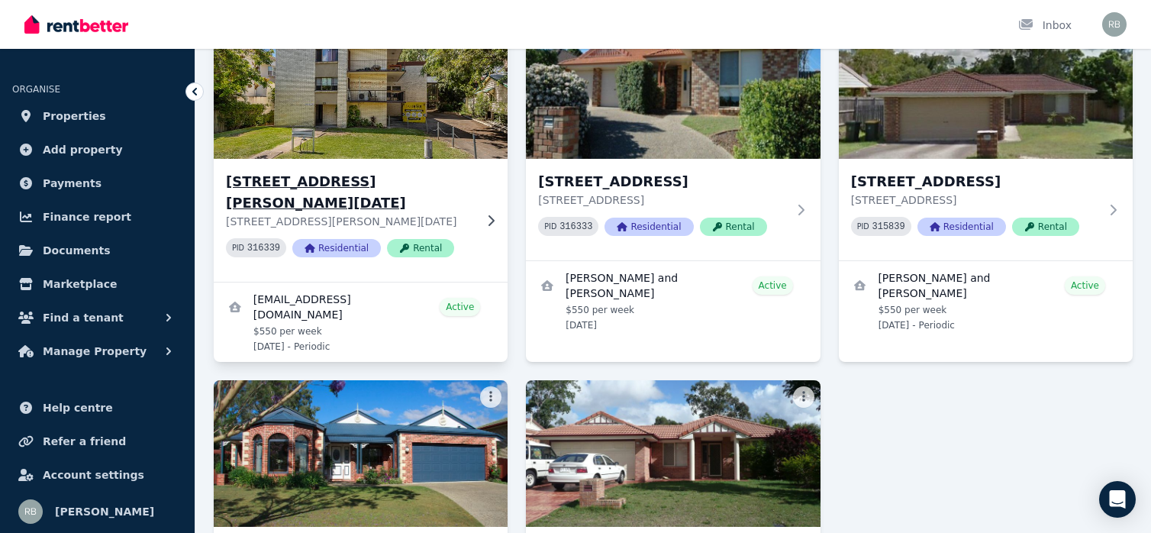
click at [404, 239] on span "Rental" at bounding box center [420, 248] width 67 height 18
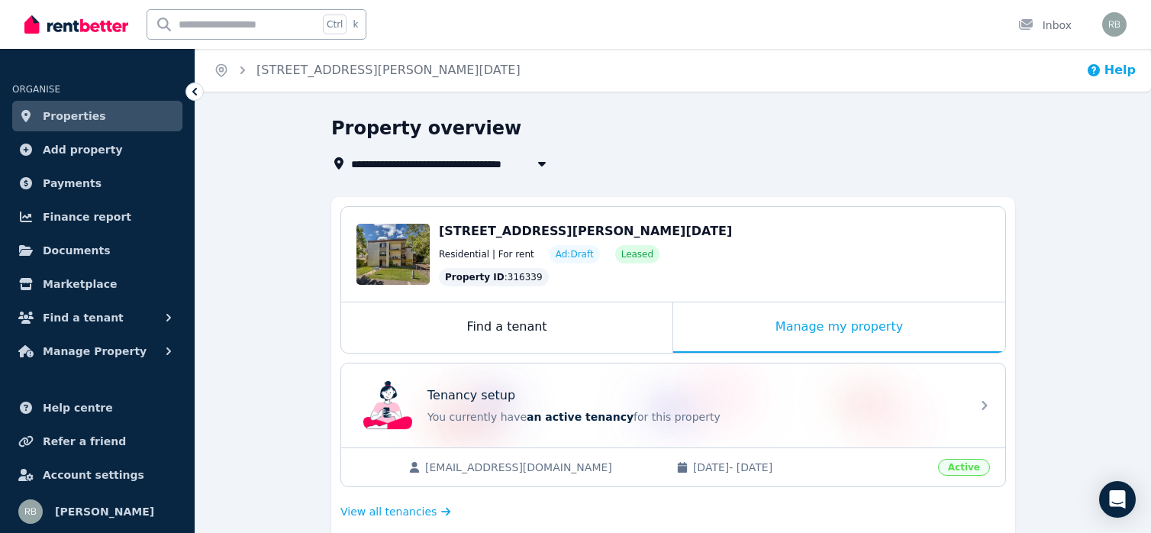
click at [1115, 69] on button "Help" at bounding box center [1111, 70] width 50 height 18
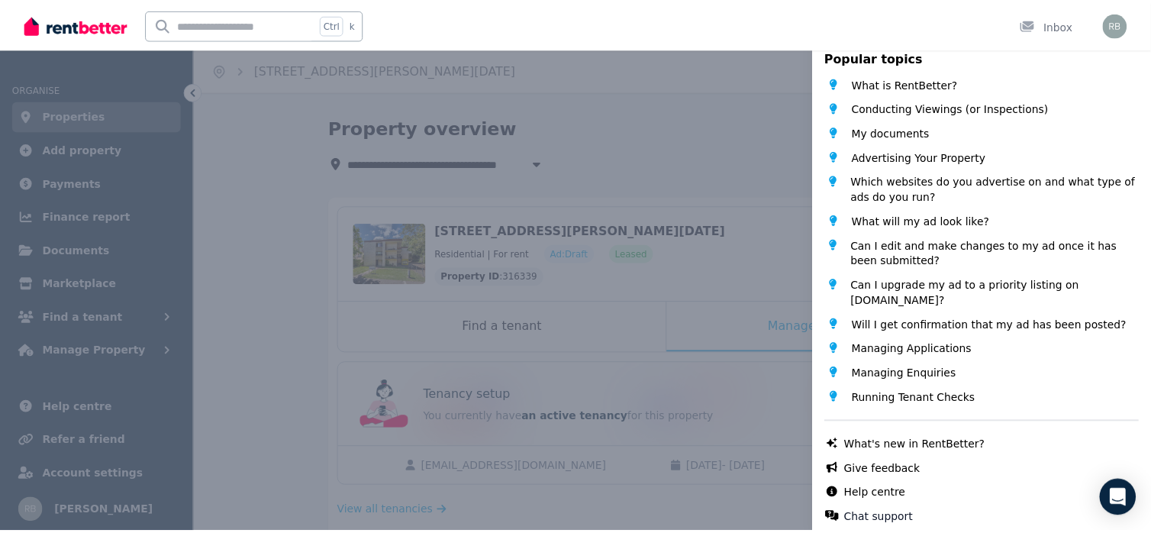
scroll to position [95, 0]
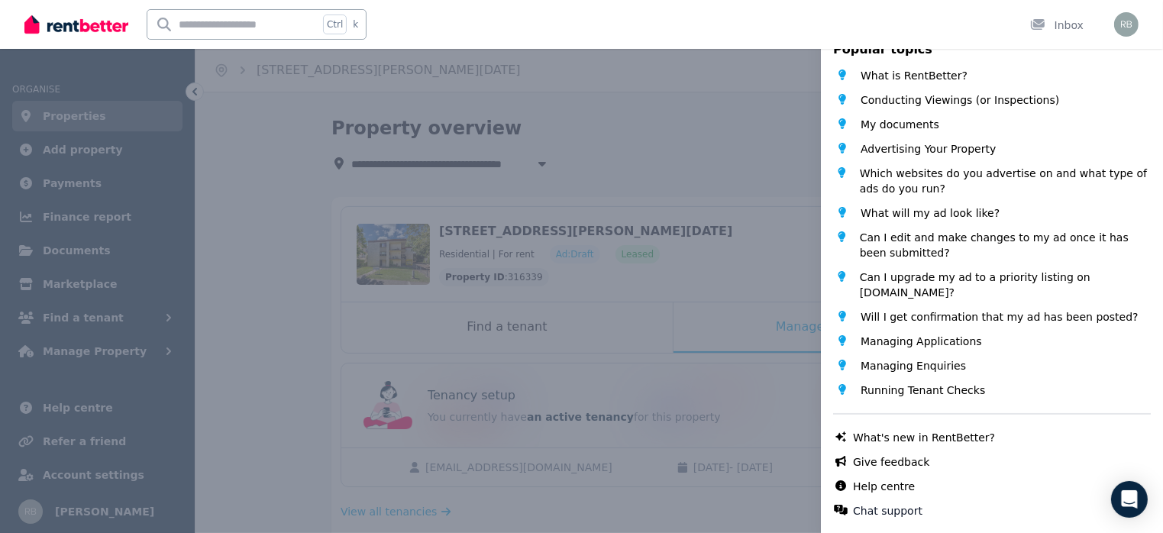
click at [195, 93] on div "Help Close panel Popular topics What is RentBetter? Conducting Viewings (or Ins…" at bounding box center [581, 266] width 1163 height 533
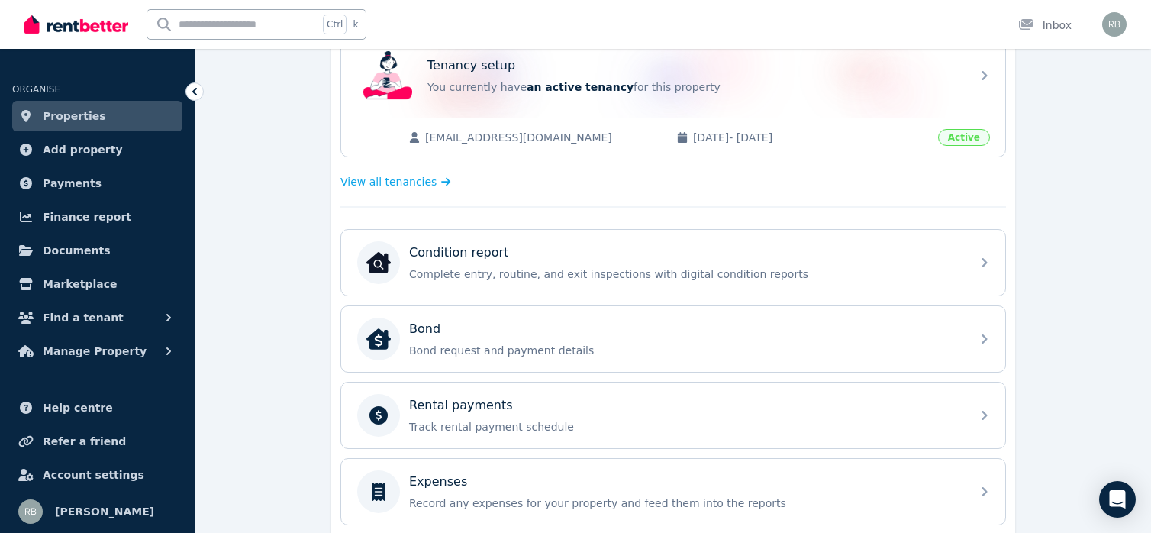
scroll to position [382, 0]
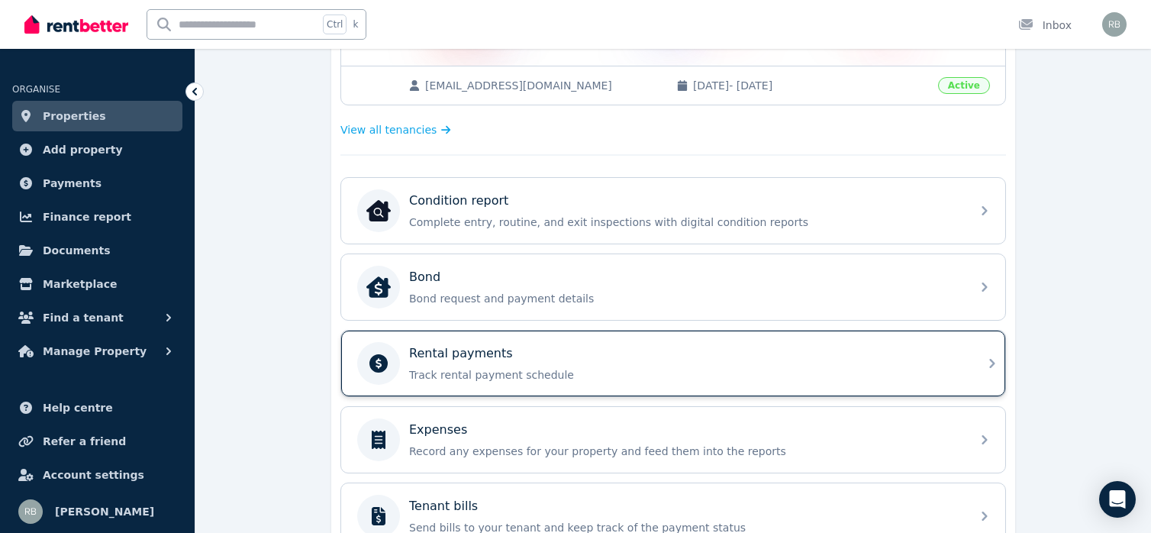
click at [448, 355] on p "Rental payments" at bounding box center [461, 353] width 104 height 18
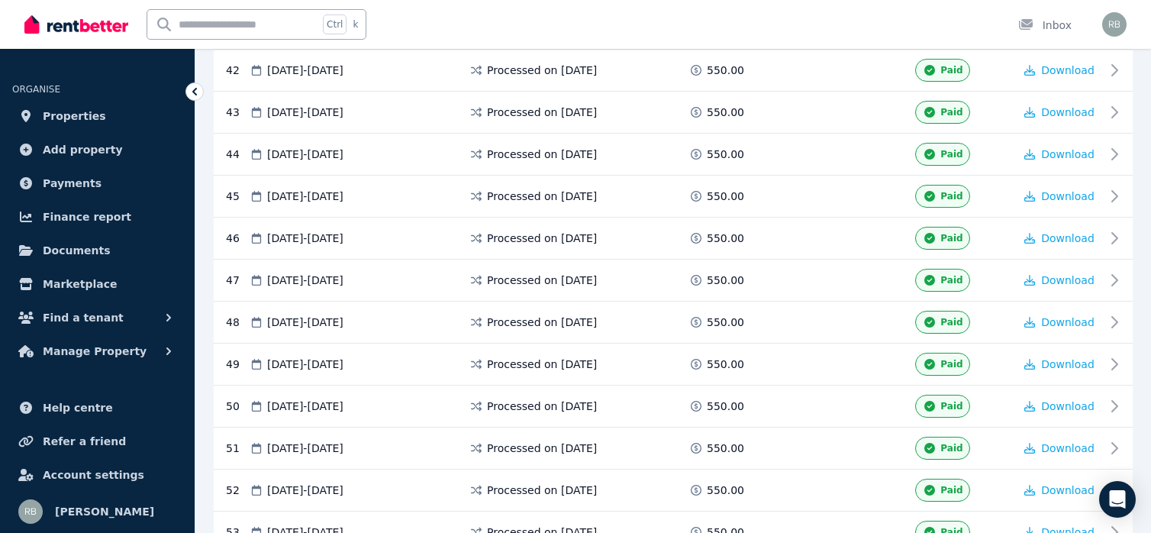
scroll to position [1674, 0]
